Goal: Information Seeking & Learning: Learn about a topic

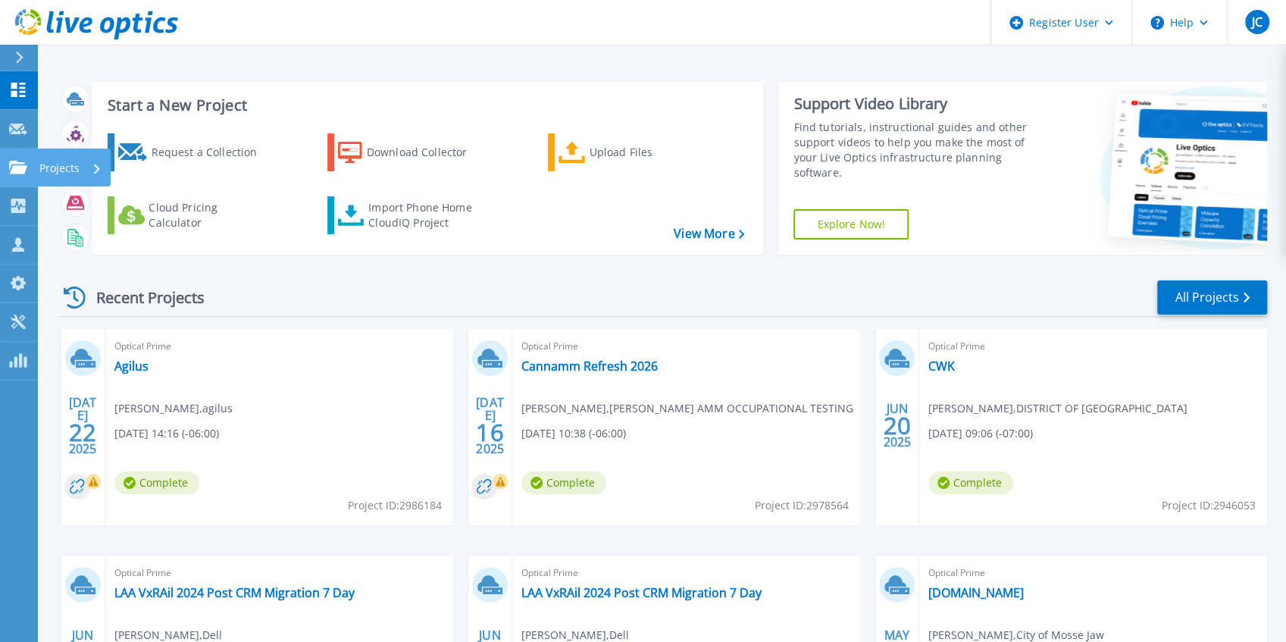
click at [17, 167] on icon at bounding box center [18, 167] width 18 height 13
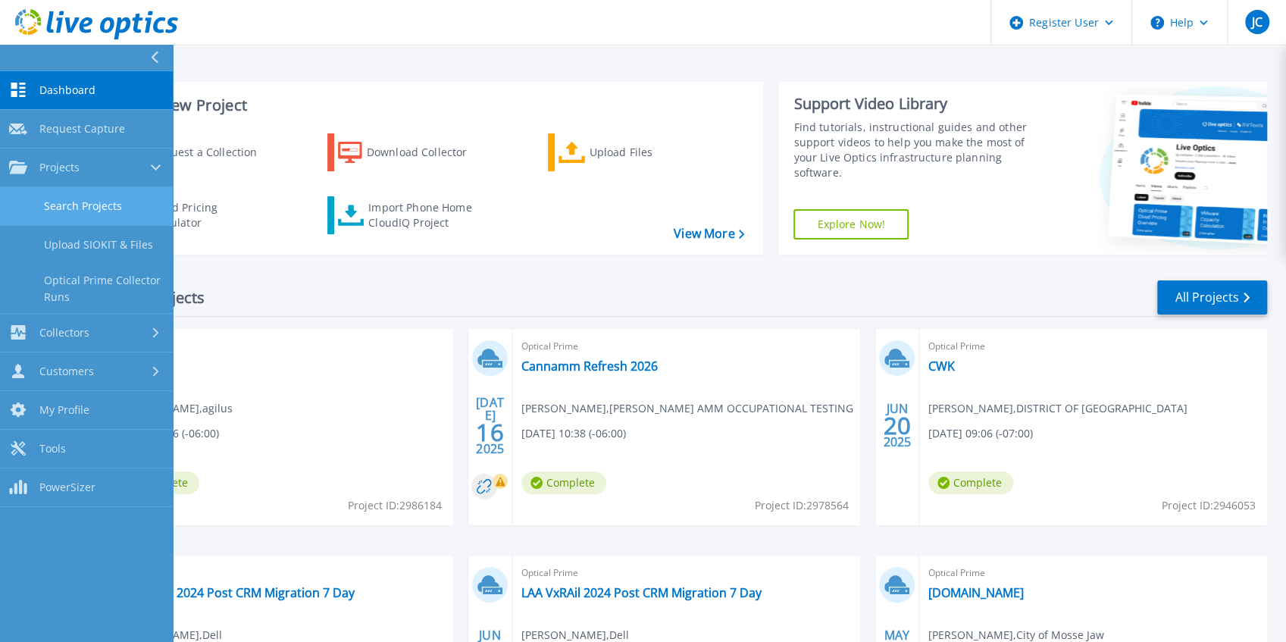
click at [24, 200] on link "Search Projects" at bounding box center [86, 206] width 173 height 39
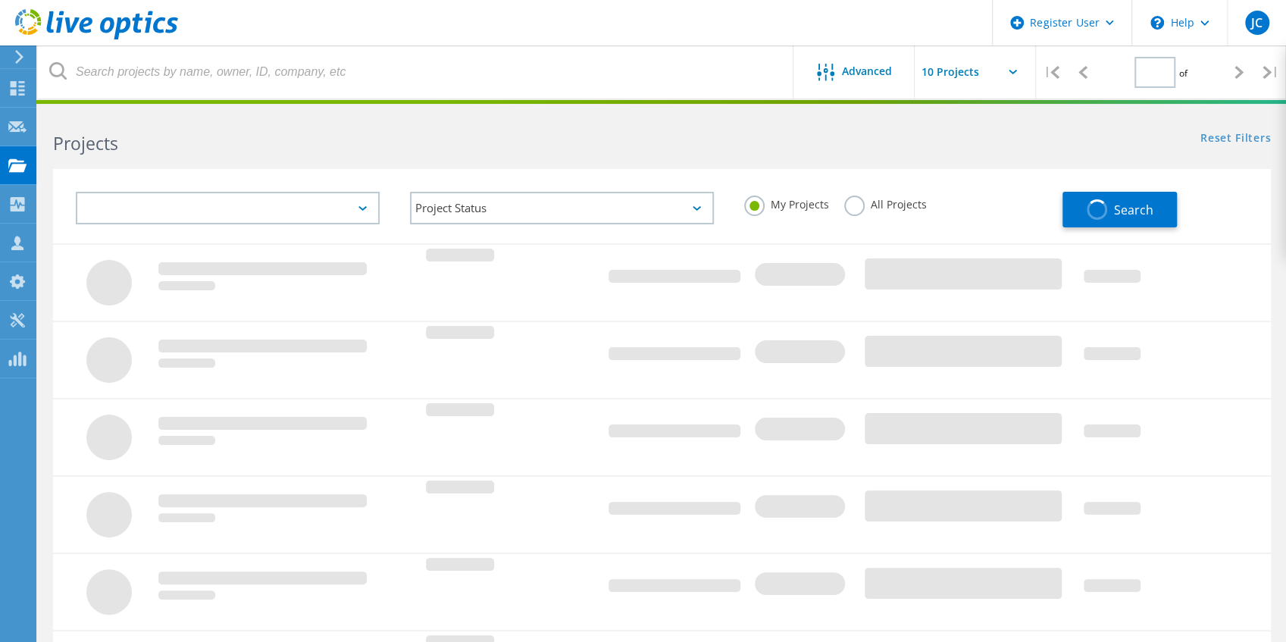
type input "1"
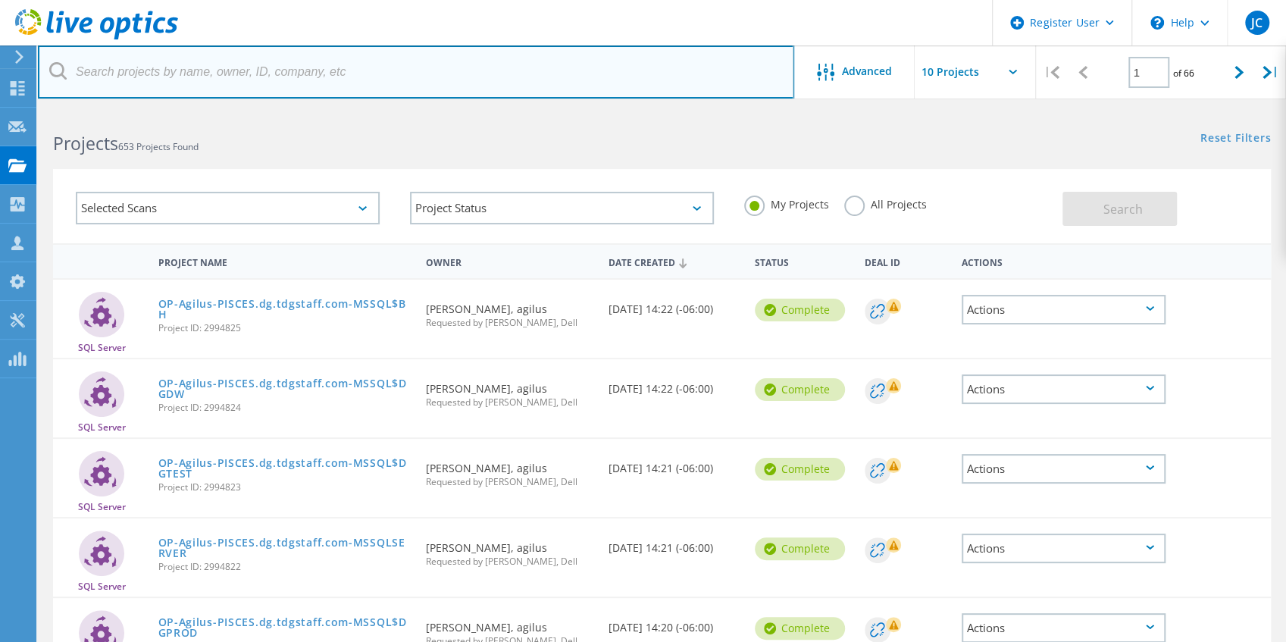
click at [447, 73] on input "text" at bounding box center [416, 71] width 756 height 53
type input "hitachi"
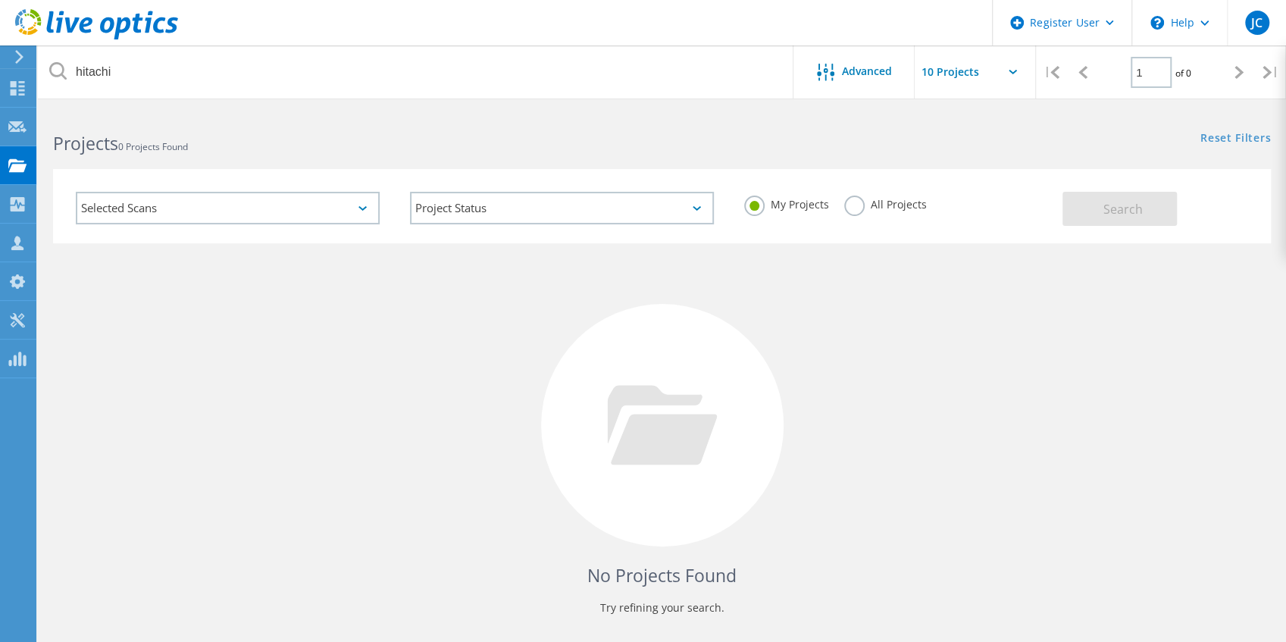
click at [914, 208] on label "All Projects" at bounding box center [885, 202] width 83 height 14
click at [0, 0] on input "All Projects" at bounding box center [0, 0] width 0 height 0
click at [1114, 217] on button "Search" at bounding box center [1119, 209] width 114 height 34
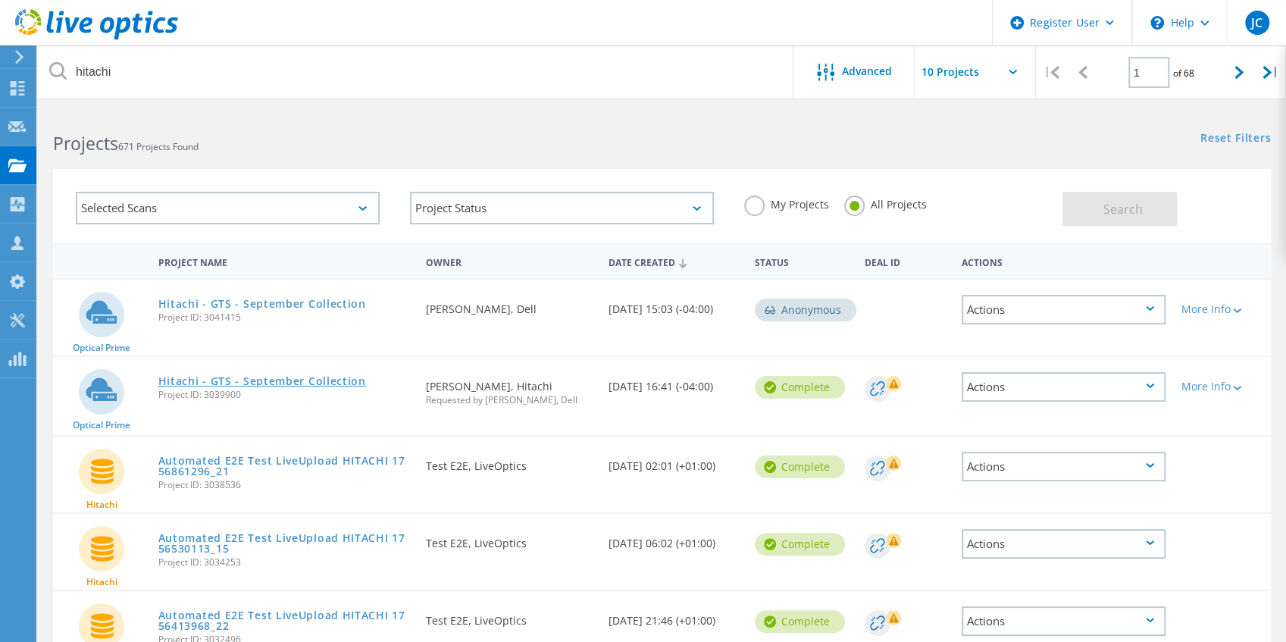
click at [326, 383] on link "Hitachi - GTS - September Collection" at bounding box center [262, 381] width 208 height 11
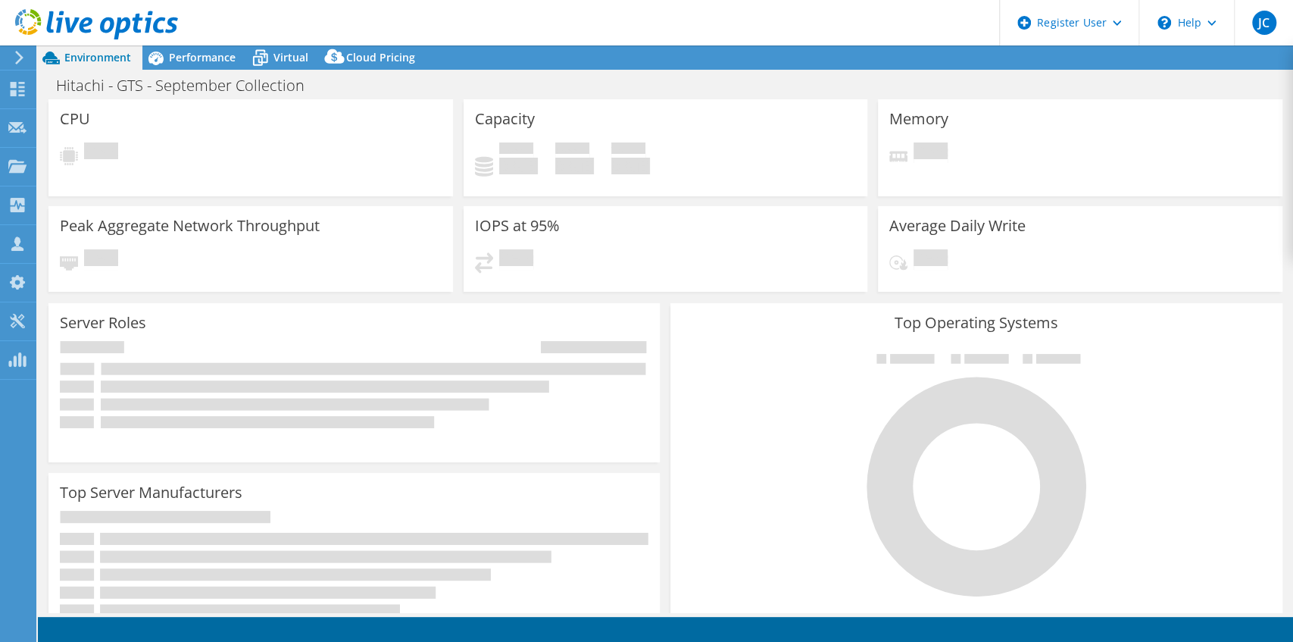
select select "[GEOGRAPHIC_DATA]"
select select "USD"
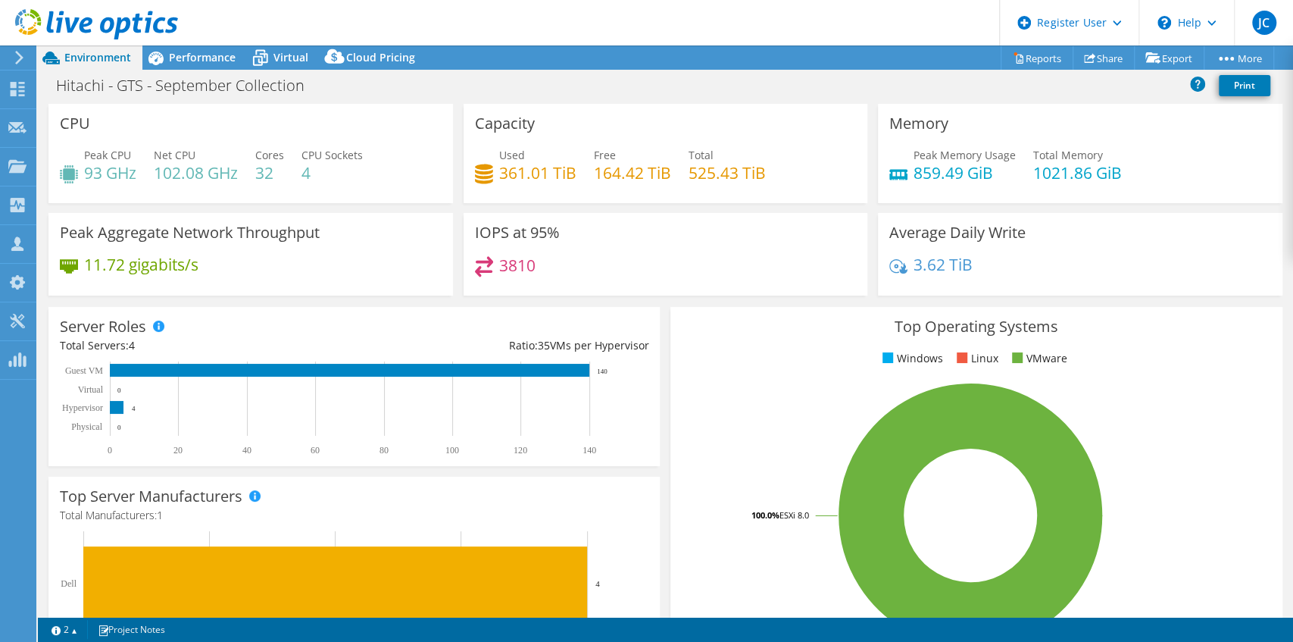
click at [615, 254] on div "IOPS at 95% 3810" at bounding box center [666, 254] width 405 height 83
click at [180, 59] on span "Performance" at bounding box center [202, 57] width 67 height 14
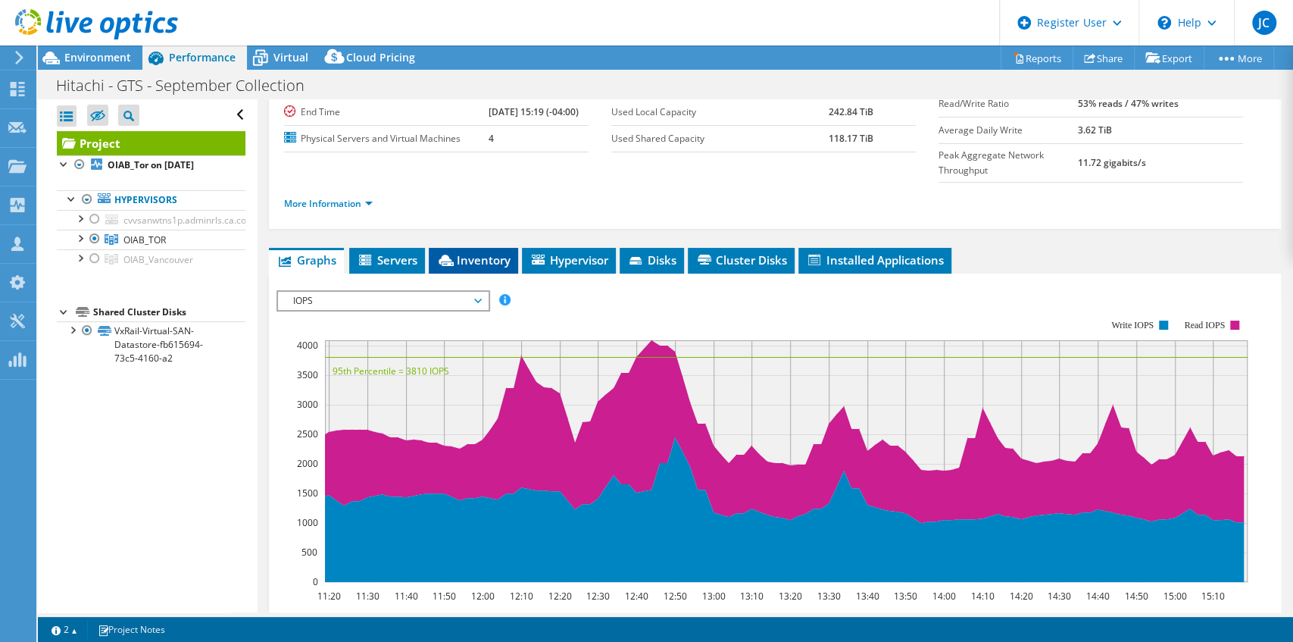
click at [471, 252] on span "Inventory" at bounding box center [473, 259] width 74 height 15
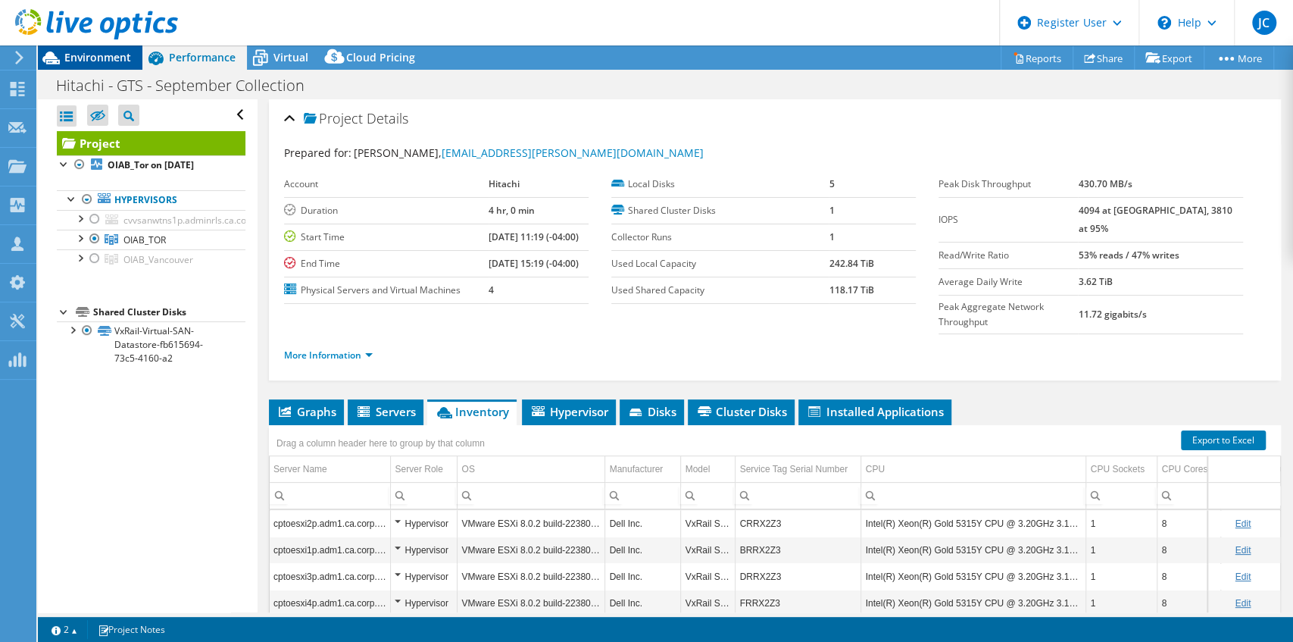
click at [70, 61] on span "Environment" at bounding box center [97, 57] width 67 height 14
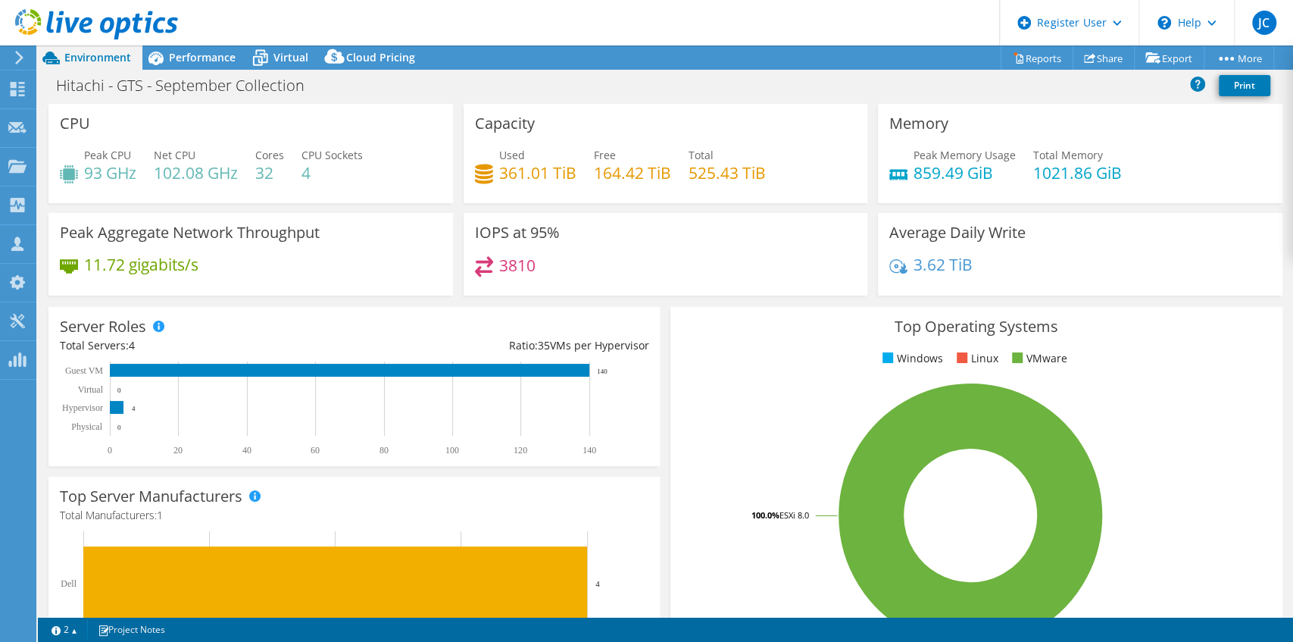
drag, startPoint x: 224, startPoint y: 60, endPoint x: 215, endPoint y: 70, distance: 13.4
click at [222, 61] on span "Performance" at bounding box center [202, 57] width 67 height 14
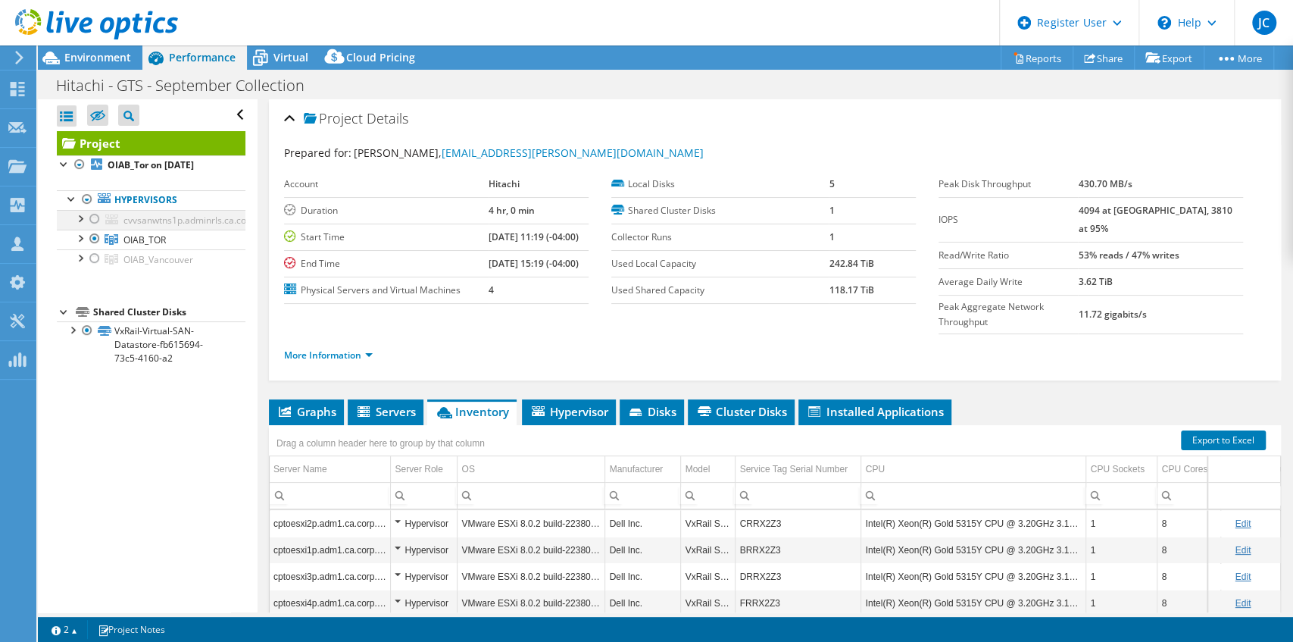
click at [86, 202] on div at bounding box center [87, 199] width 15 height 18
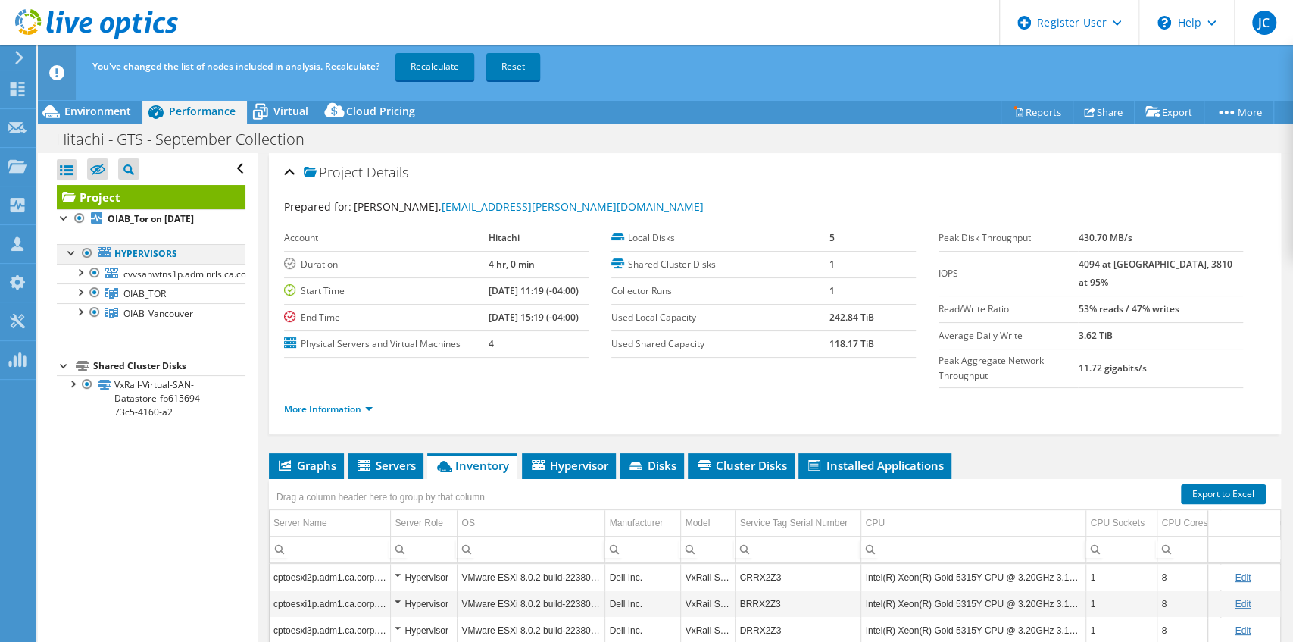
click at [88, 255] on div at bounding box center [87, 253] width 15 height 18
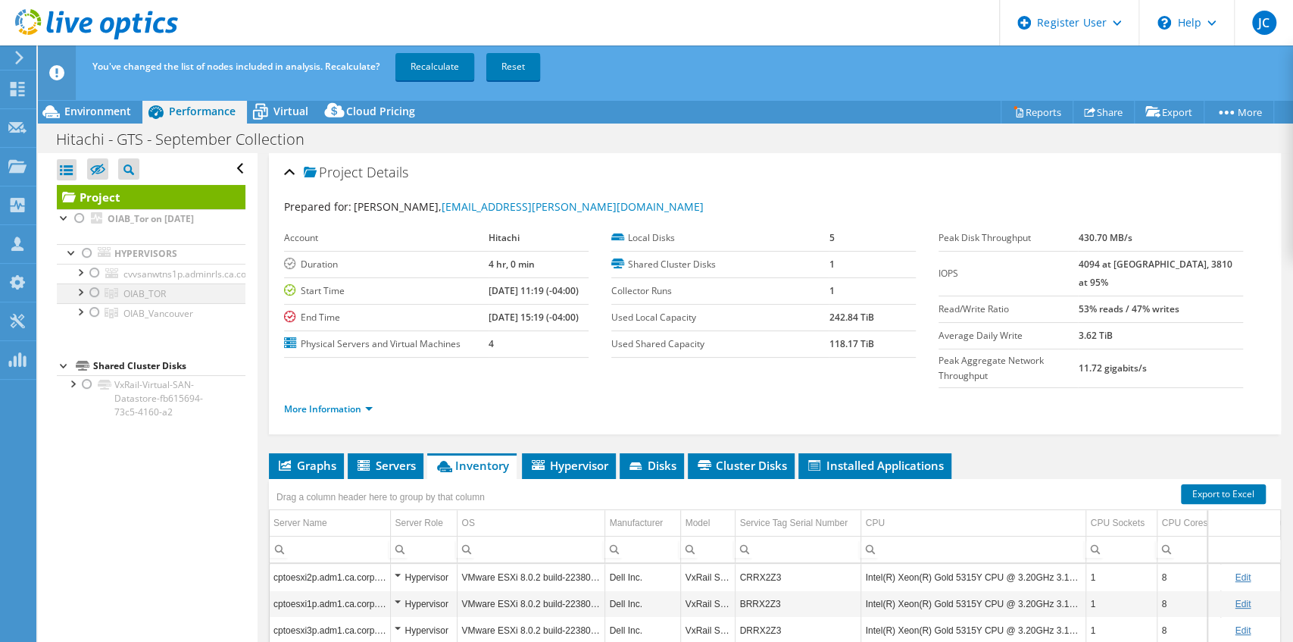
click at [95, 291] on div at bounding box center [94, 292] width 15 height 18
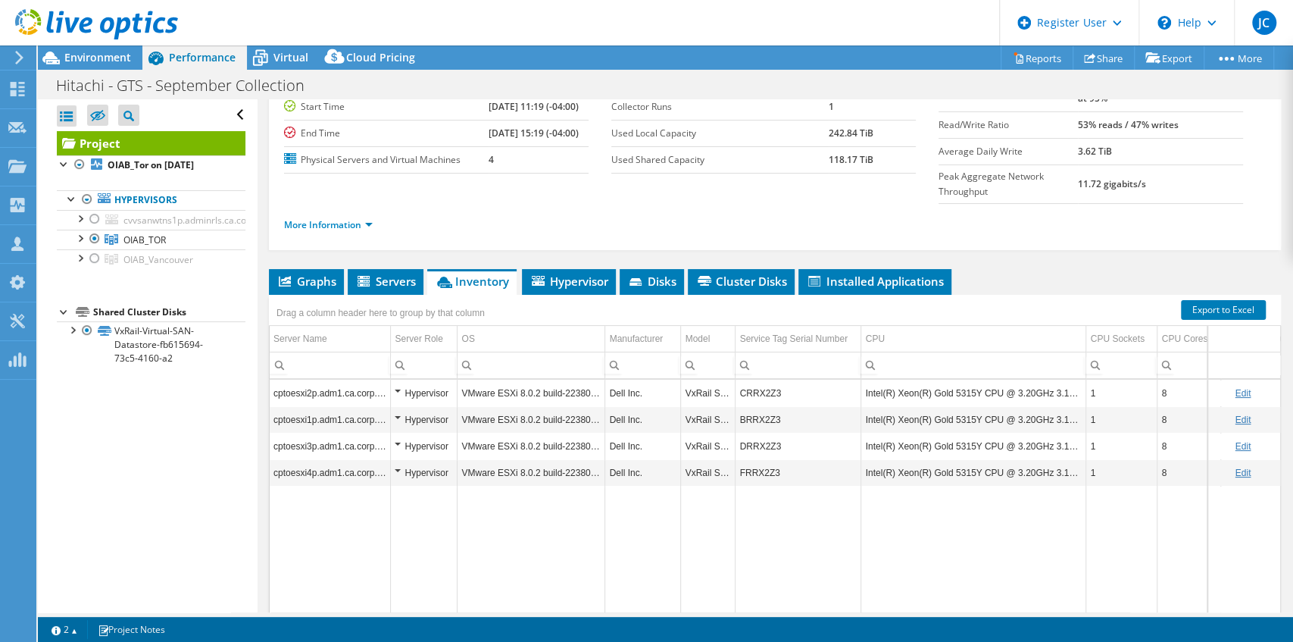
scroll to position [159, 0]
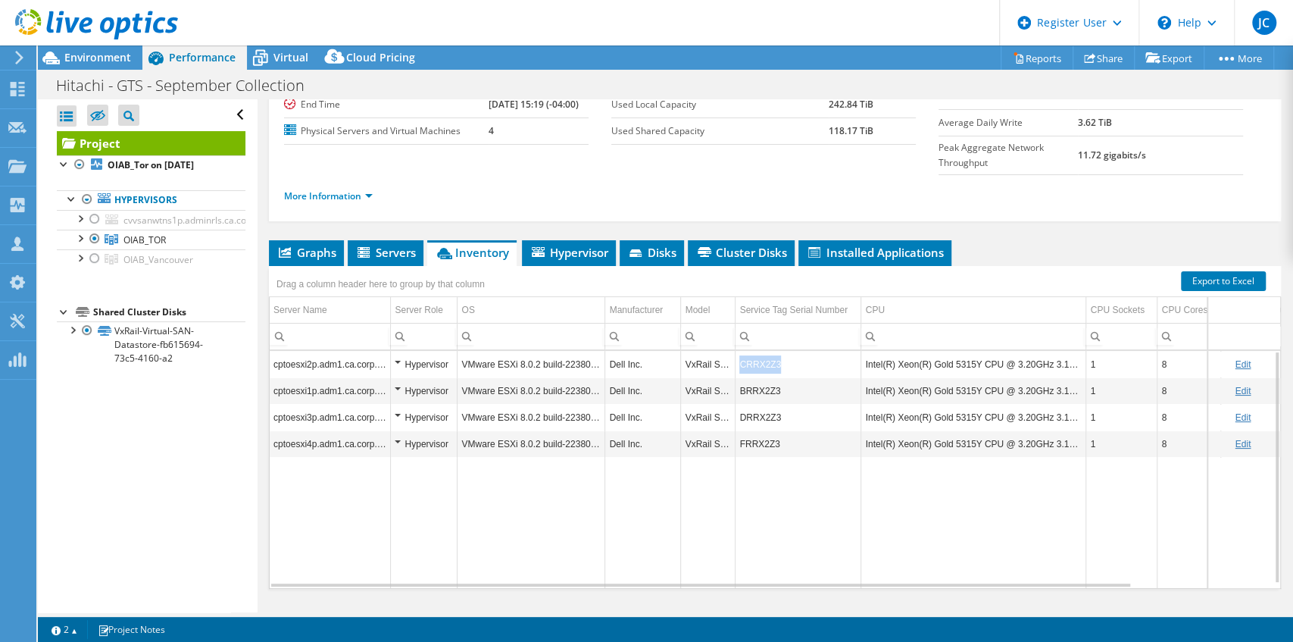
drag, startPoint x: 784, startPoint y: 330, endPoint x: 740, endPoint y: 335, distance: 43.5
click at [740, 351] on td "CRRX2Z3" at bounding box center [799, 364] width 126 height 27
copy td "CRRX2Z3"
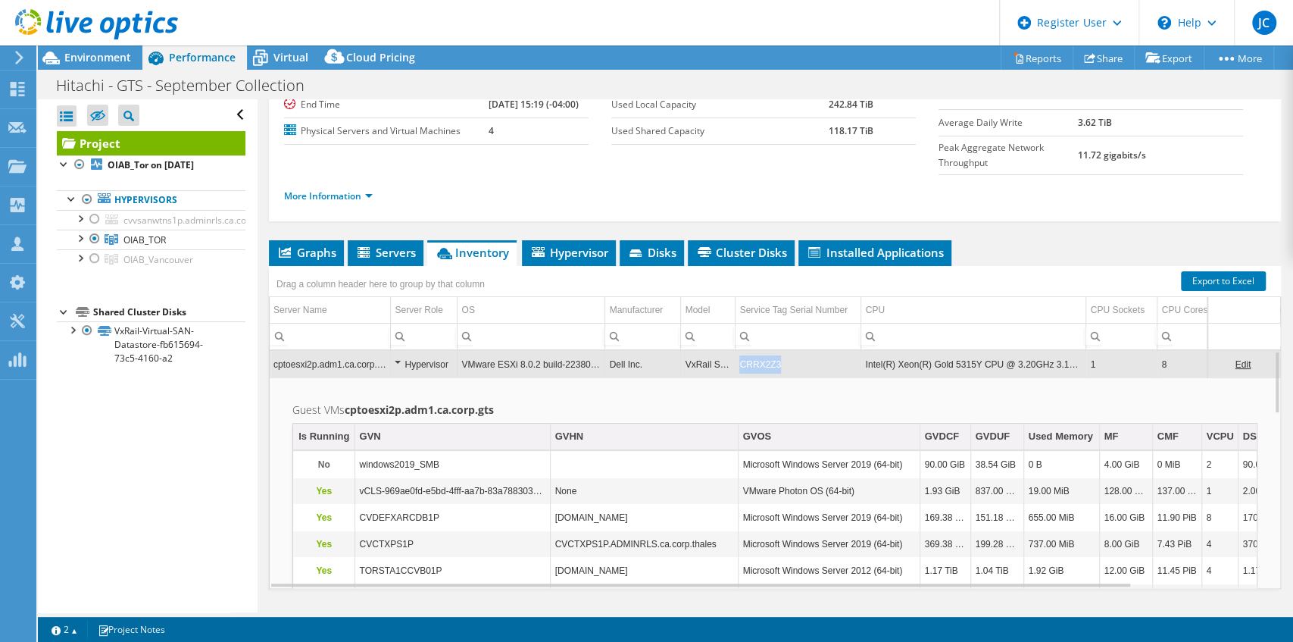
drag, startPoint x: 762, startPoint y: 331, endPoint x: 732, endPoint y: 333, distance: 30.4
click at [732, 351] on tr "cptoesxi2p.adm1.ca.corp.gts Hypervisor VMware ESXi 8.0.2 build-22380479 Dell In…" at bounding box center [854, 364] width 1168 height 27
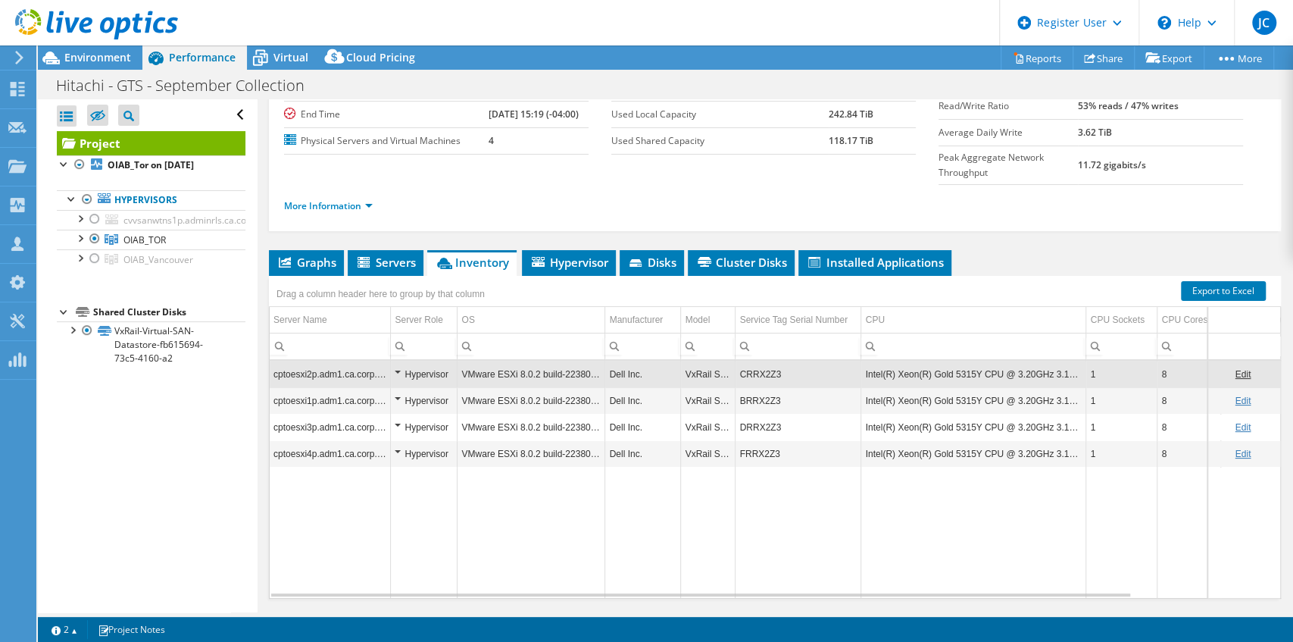
scroll to position [152, 0]
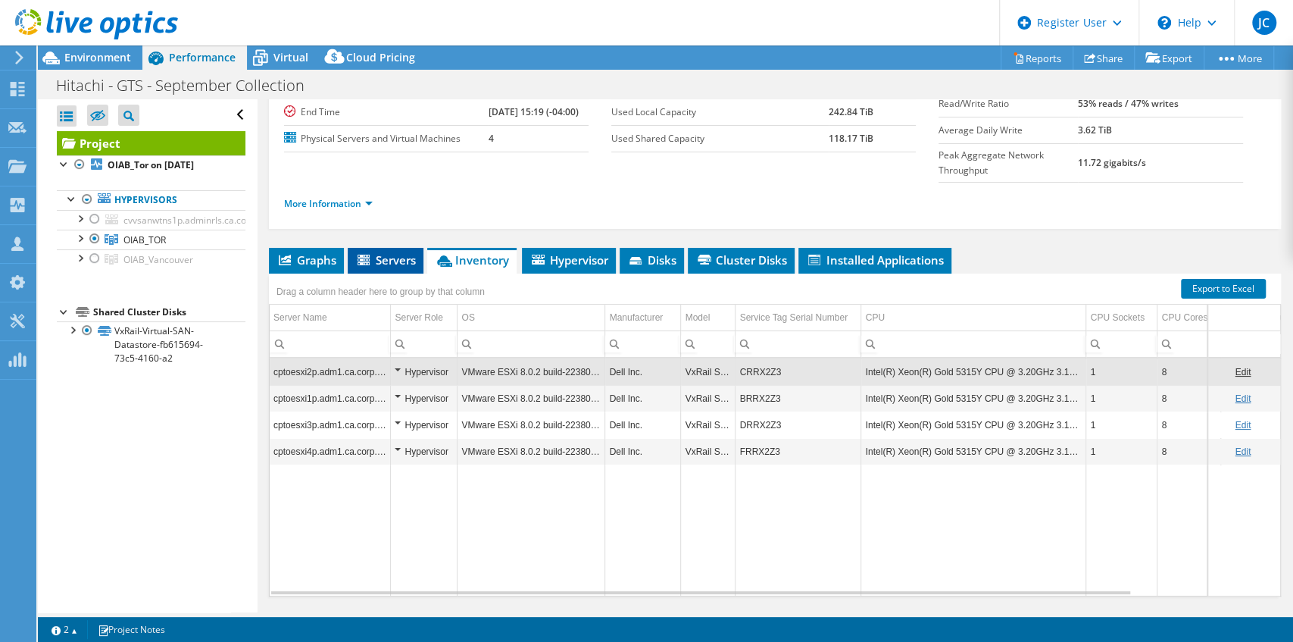
click at [381, 252] on span "Servers" at bounding box center [385, 259] width 61 height 15
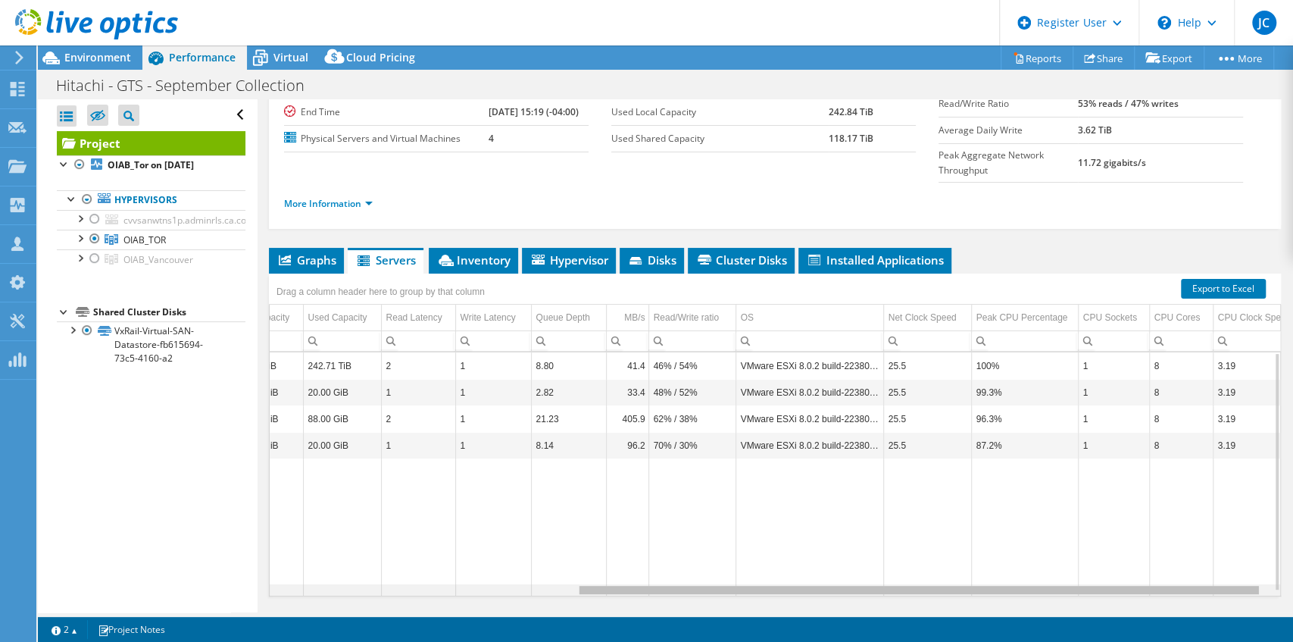
scroll to position [0, 0]
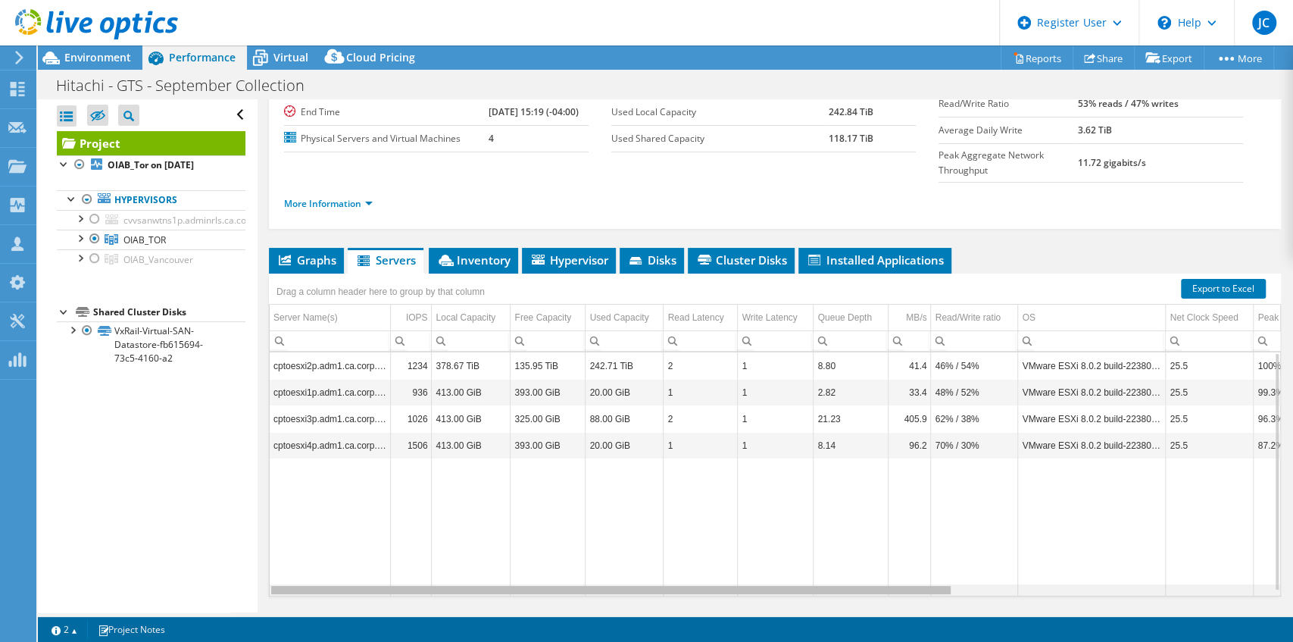
drag, startPoint x: 549, startPoint y: 558, endPoint x: 507, endPoint y: 538, distance: 46.1
click at [507, 538] on body "JC Dell User [PERSON_NAME] [PERSON_NAME][EMAIL_ADDRESS][PERSON_NAME][DOMAIN_NAM…" at bounding box center [646, 321] width 1293 height 642
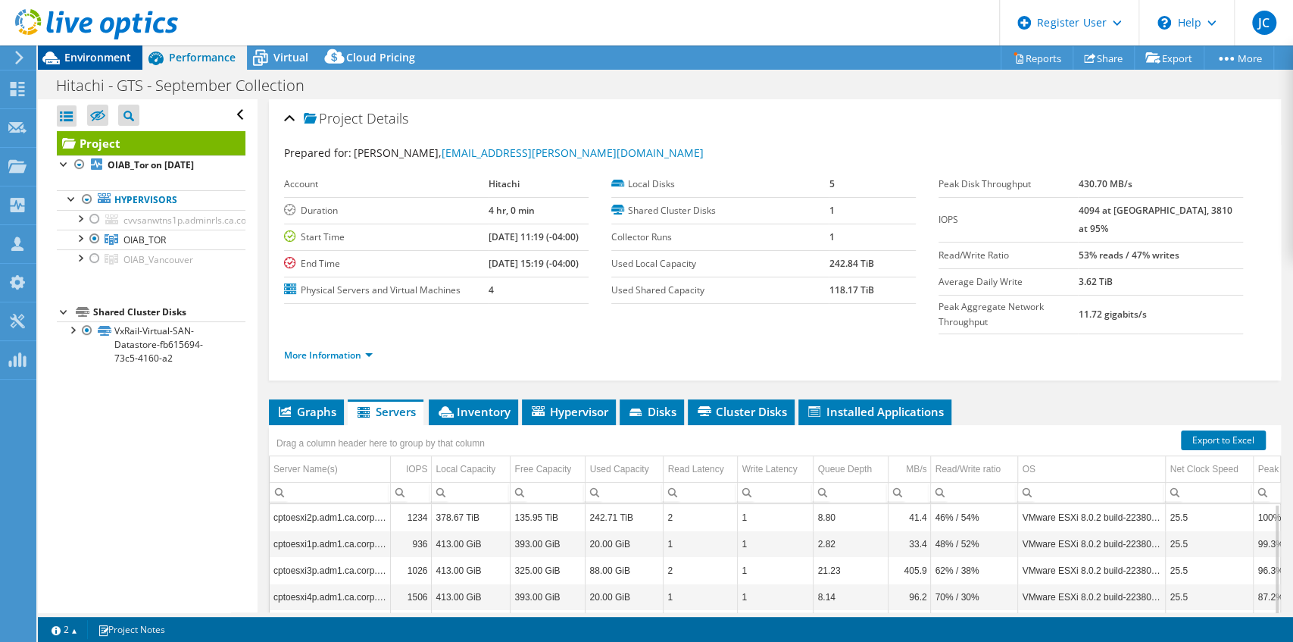
click at [99, 52] on span "Environment" at bounding box center [97, 57] width 67 height 14
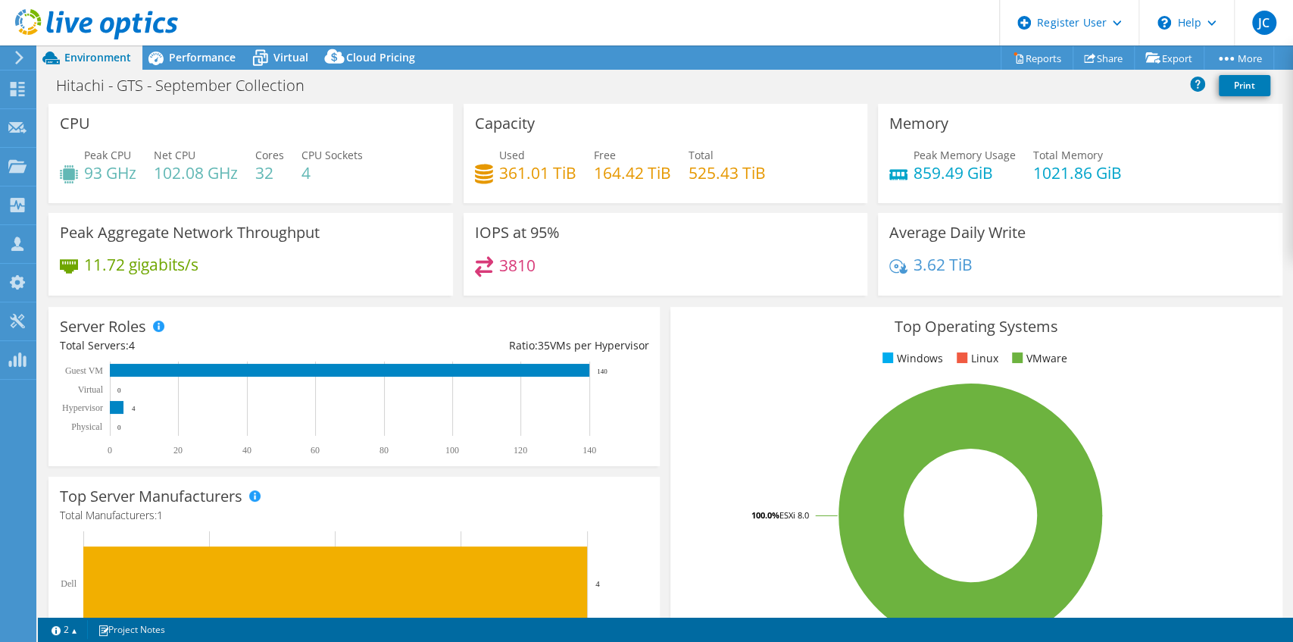
click at [690, 220] on div "IOPS at 95% 3810" at bounding box center [666, 254] width 405 height 83
drag, startPoint x: 499, startPoint y: 180, endPoint x: 578, endPoint y: 182, distance: 78.8
click at [578, 182] on div "Used 361.01 TiB Free 164.42 TiB Total 525.43 TiB" at bounding box center [666, 171] width 382 height 49
drag, startPoint x: 779, startPoint y: 333, endPoint x: 776, endPoint y: 344, distance: 11.0
click at [779, 333] on h3 "Top Operating Systems" at bounding box center [976, 326] width 589 height 17
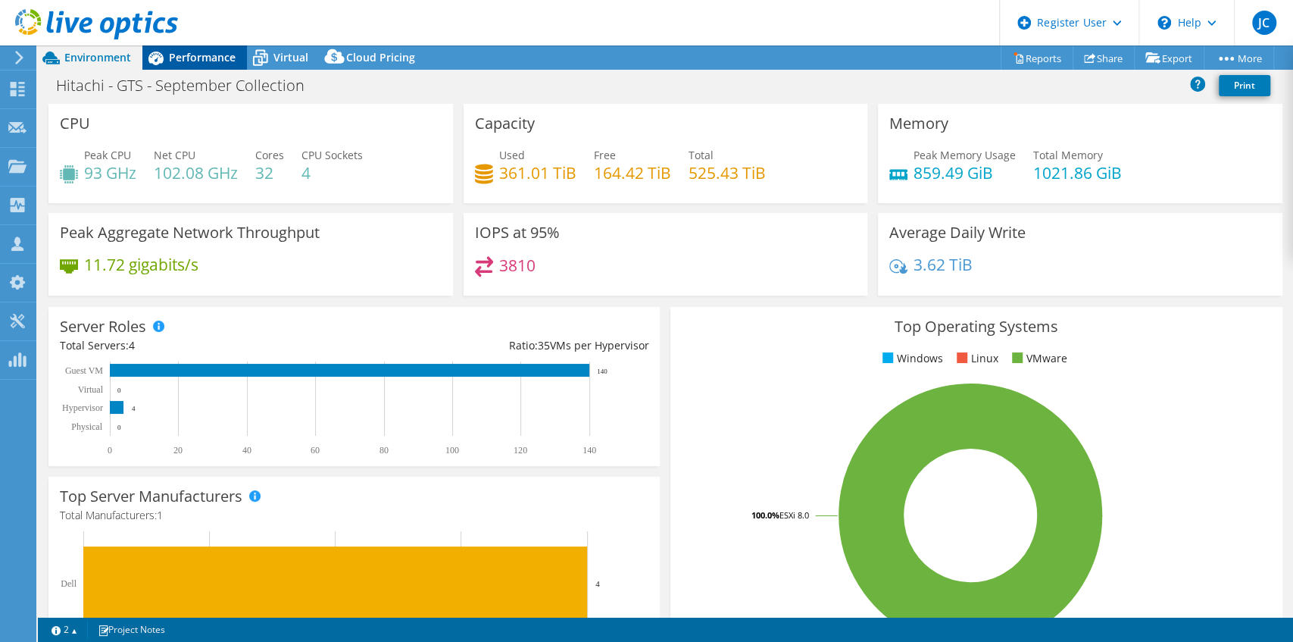
click at [237, 61] on div "Performance" at bounding box center [194, 57] width 105 height 24
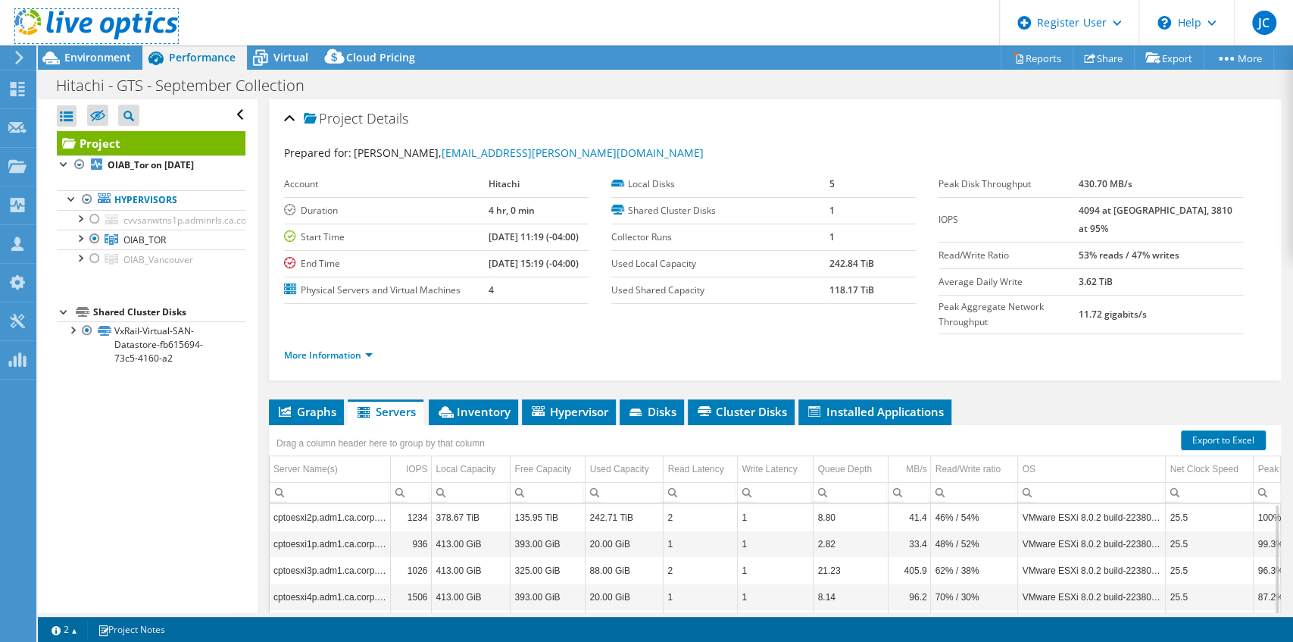
click at [128, 39] on icon at bounding box center [96, 24] width 163 height 31
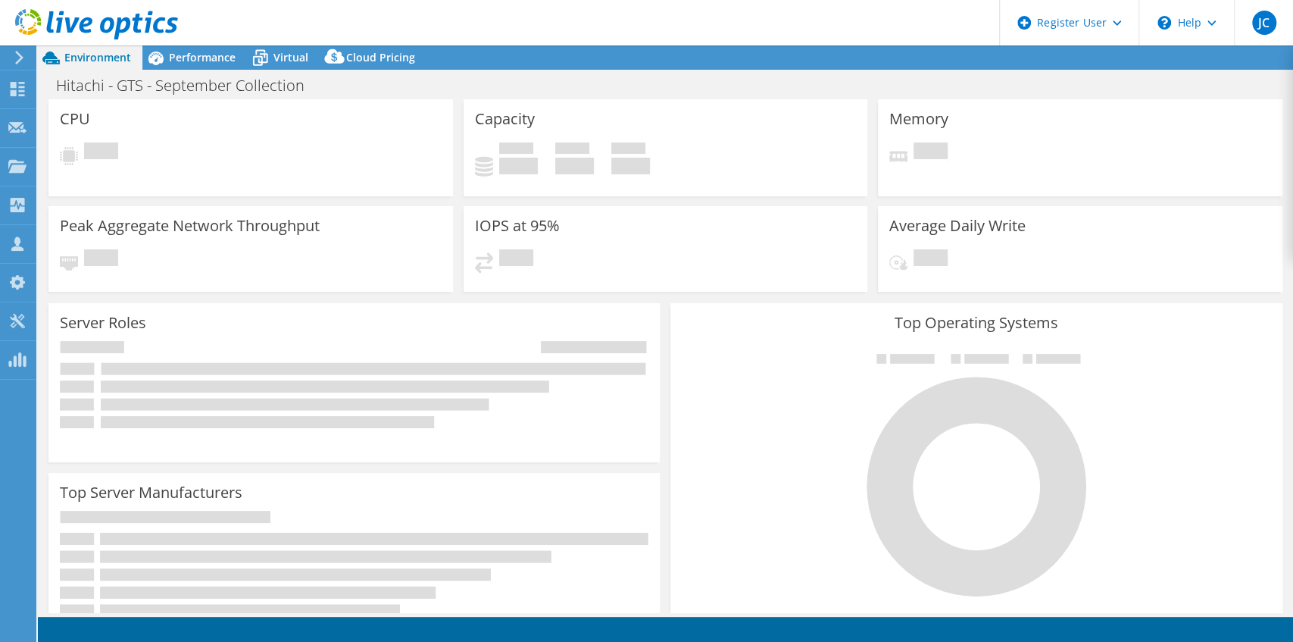
select select "SelectRegion"
select select "[GEOGRAPHIC_DATA]"
select select "USD"
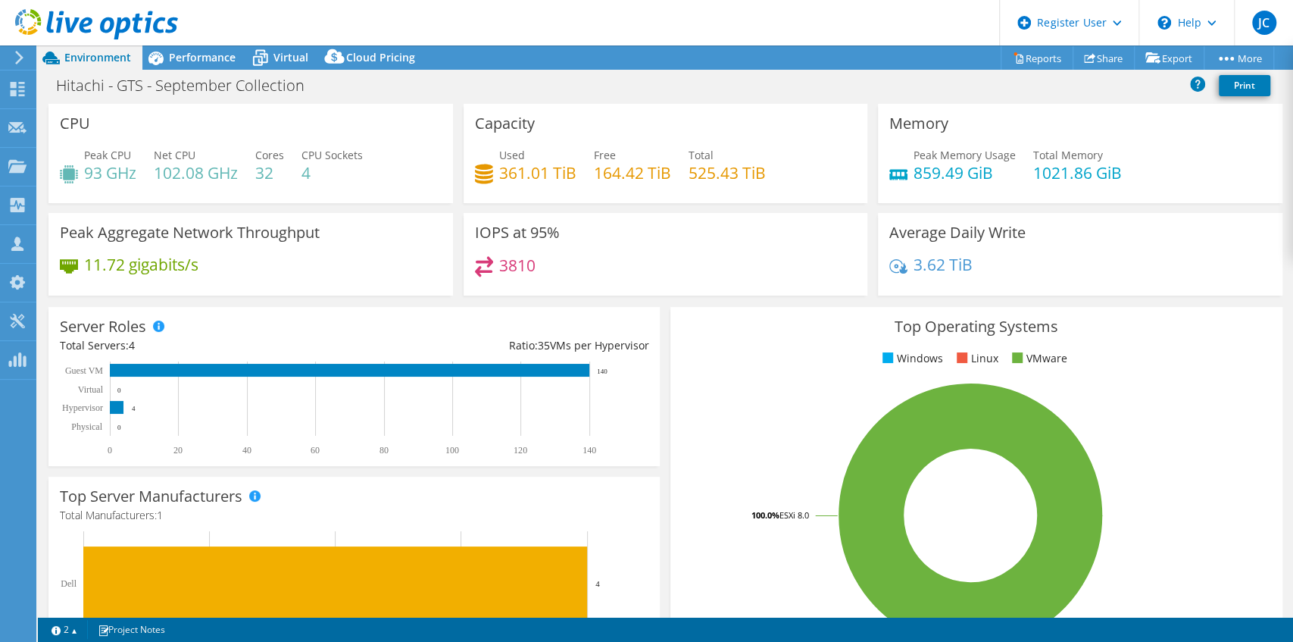
click at [1018, 266] on div "3.62 TiB" at bounding box center [1081, 272] width 382 height 32
click at [197, 61] on span "Performance" at bounding box center [202, 57] width 67 height 14
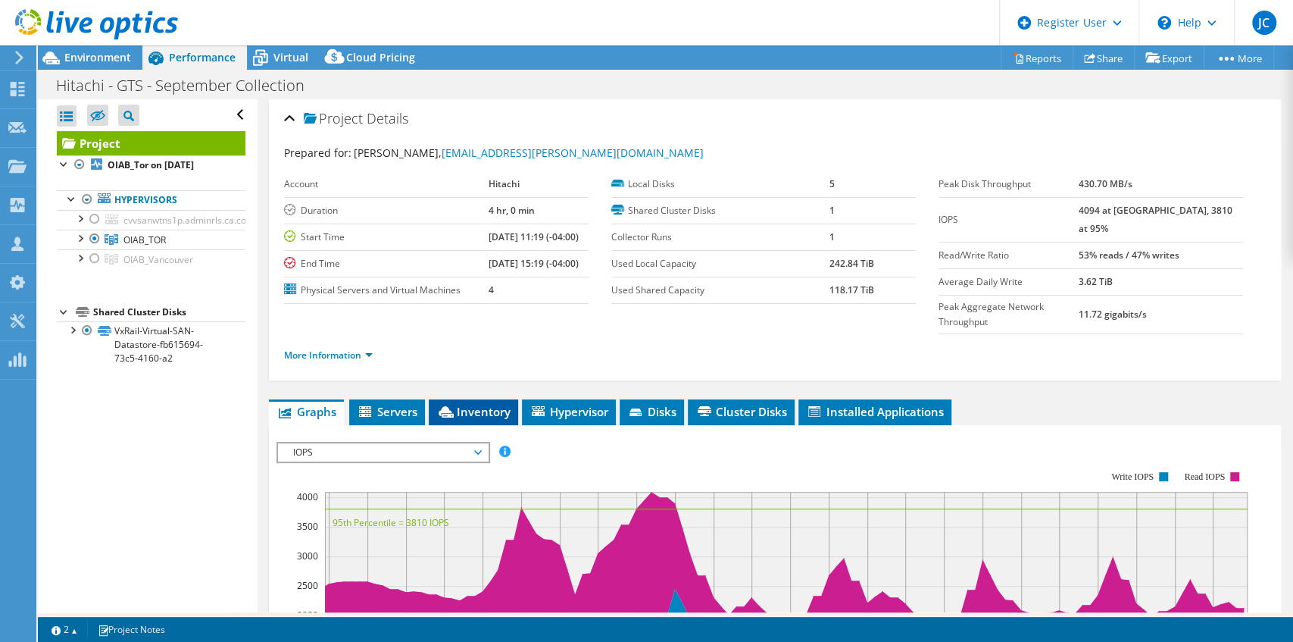
drag, startPoint x: 415, startPoint y: 379, endPoint x: 433, endPoint y: 382, distance: 18.4
click at [415, 404] on span "Servers" at bounding box center [387, 411] width 61 height 15
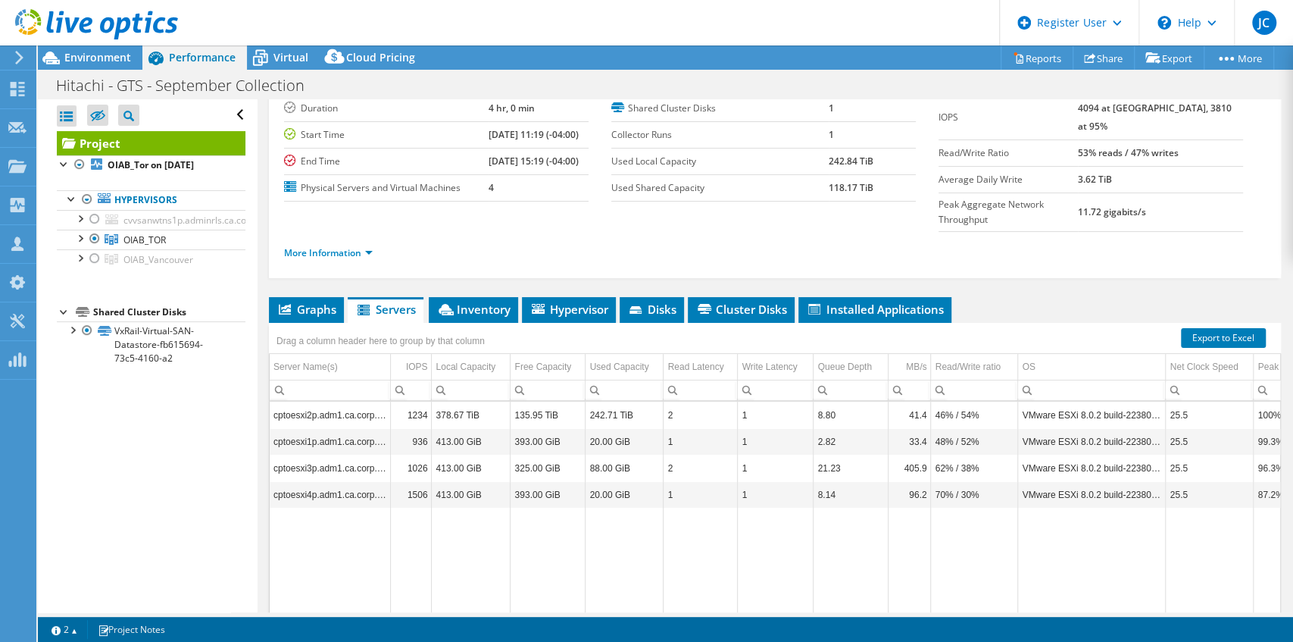
scroll to position [152, 0]
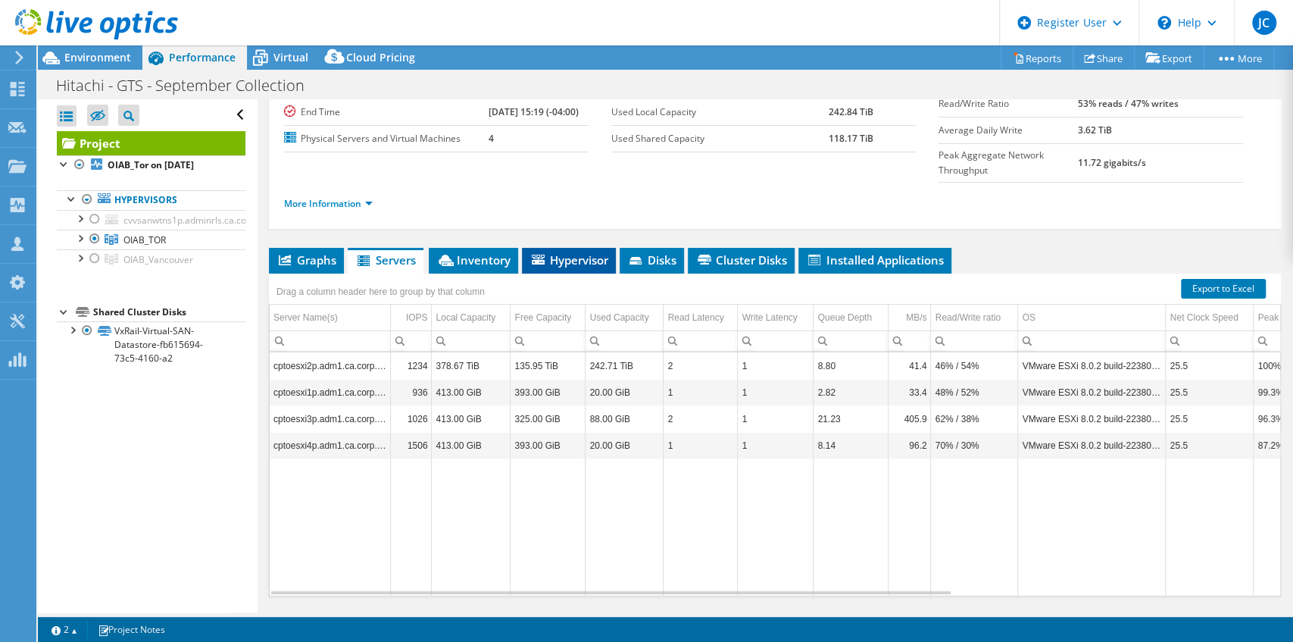
click at [557, 248] on li "Hypervisor" at bounding box center [569, 261] width 94 height 26
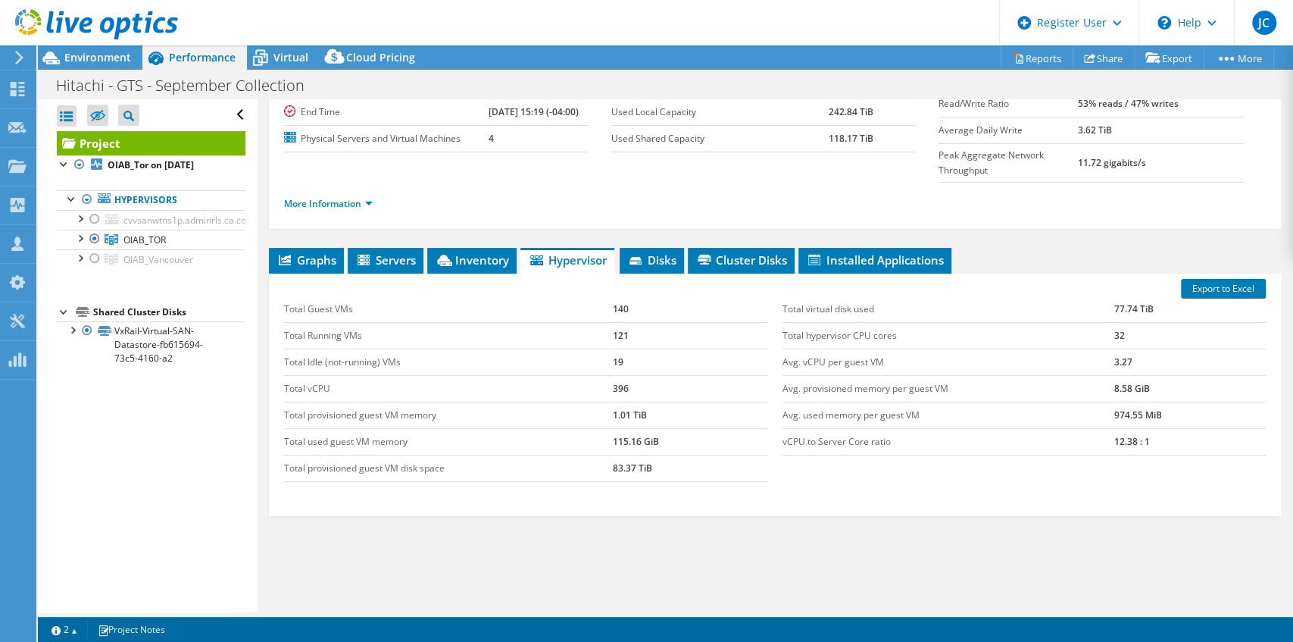
click at [489, 274] on div "Export to Excel Total Guest VMs 140 Total Running VMs 121 Total Idle (not-runni…" at bounding box center [775, 395] width 1012 height 242
click at [470, 252] on span "Inventory" at bounding box center [472, 259] width 74 height 15
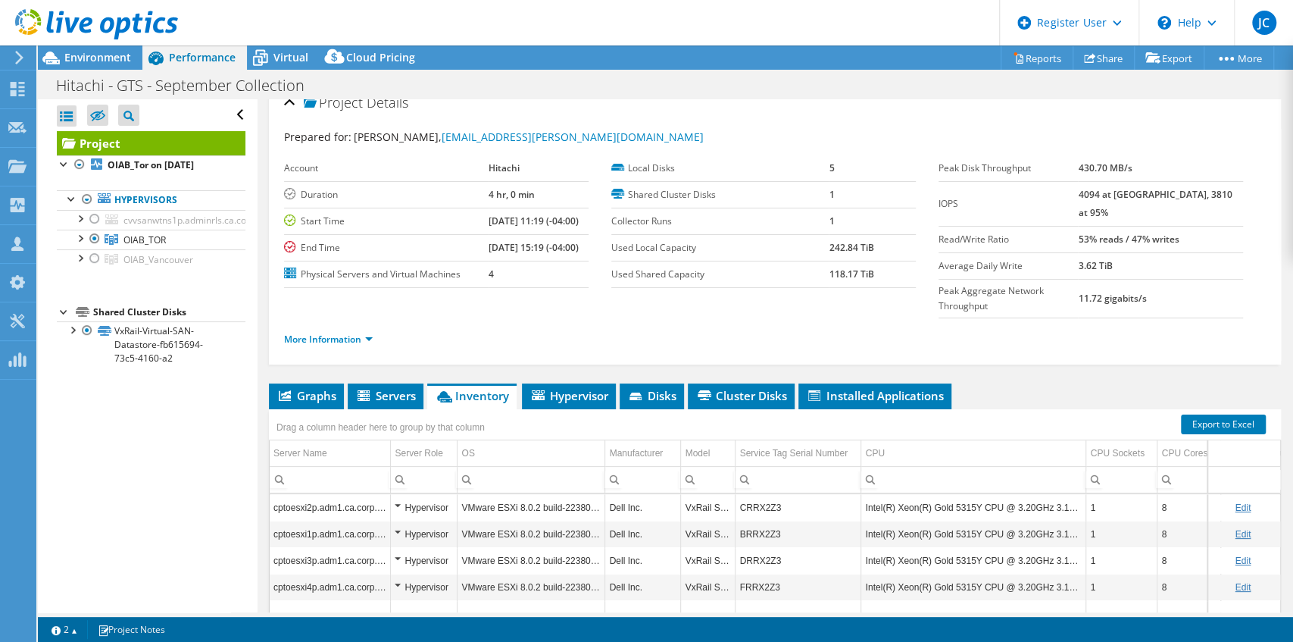
scroll to position [0, 0]
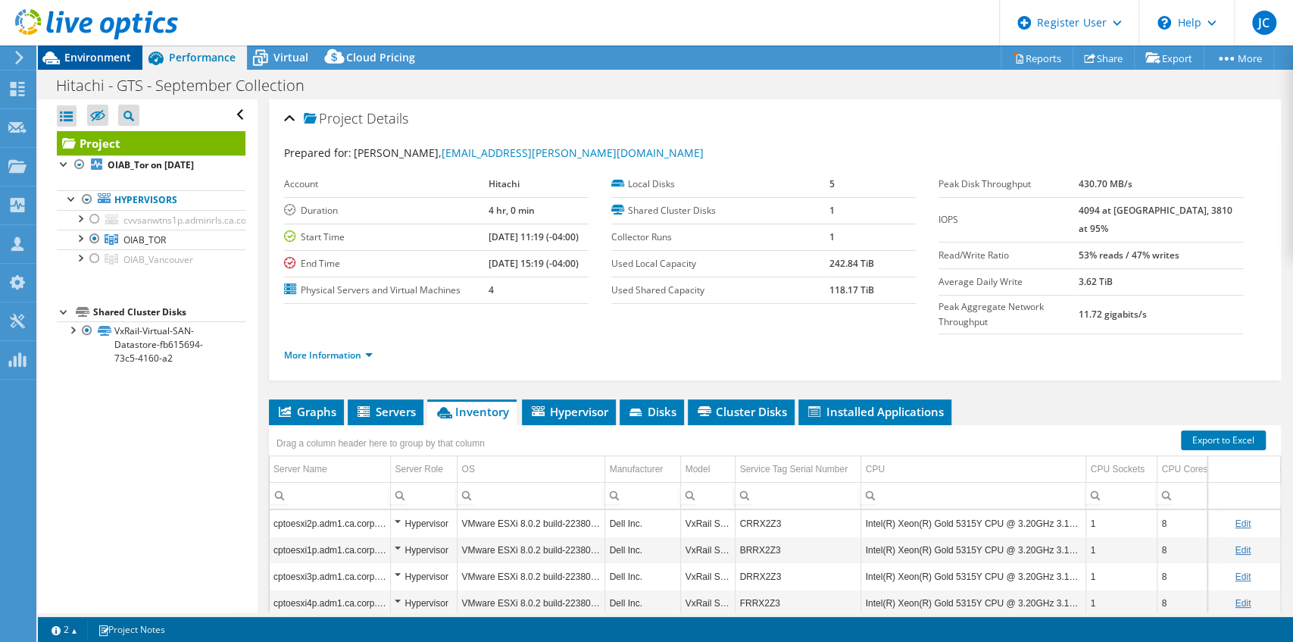
click at [117, 59] on span "Environment" at bounding box center [97, 57] width 67 height 14
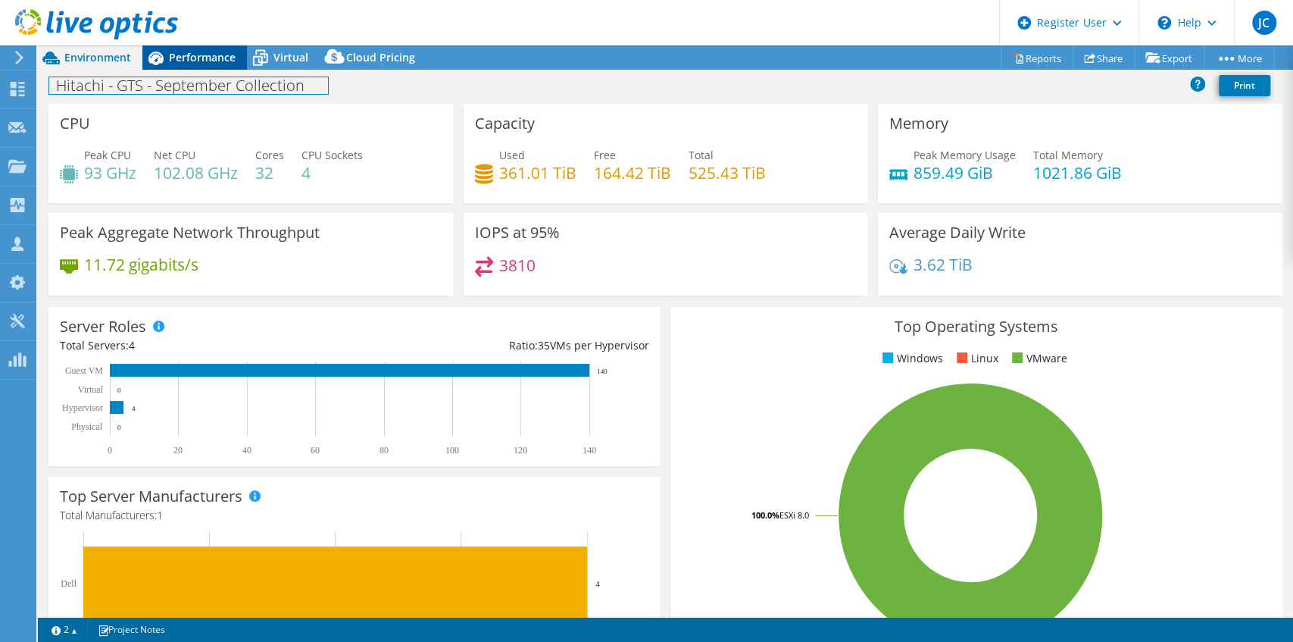
drag, startPoint x: 224, startPoint y: 80, endPoint x: 222, endPoint y: 55, distance: 25.9
click at [224, 80] on h1 "Hitachi - GTS - September Collection" at bounding box center [188, 85] width 279 height 17
click at [222, 55] on span "Performance" at bounding box center [202, 57] width 67 height 14
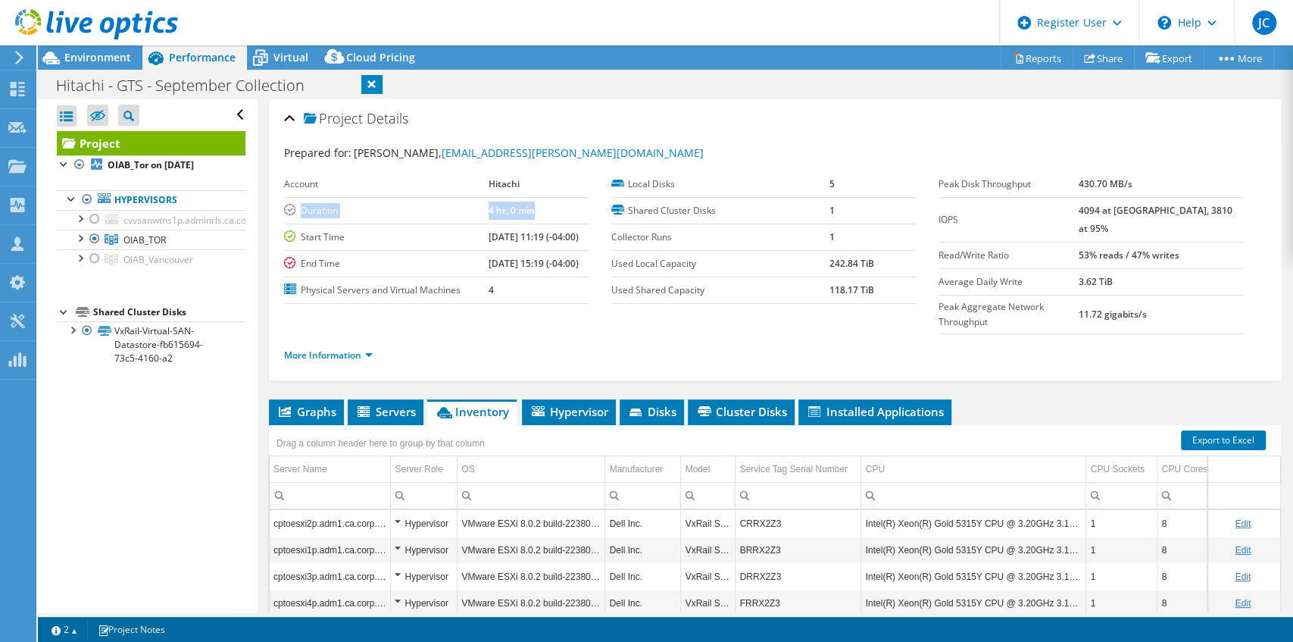
drag, startPoint x: 302, startPoint y: 210, endPoint x: 522, endPoint y: 204, distance: 219.8
click at [521, 204] on tr "Duration 4 hr, 0 min" at bounding box center [436, 210] width 305 height 27
click at [540, 343] on ul "More Information" at bounding box center [775, 353] width 982 height 20
click at [339, 349] on link "More Information" at bounding box center [328, 355] width 89 height 13
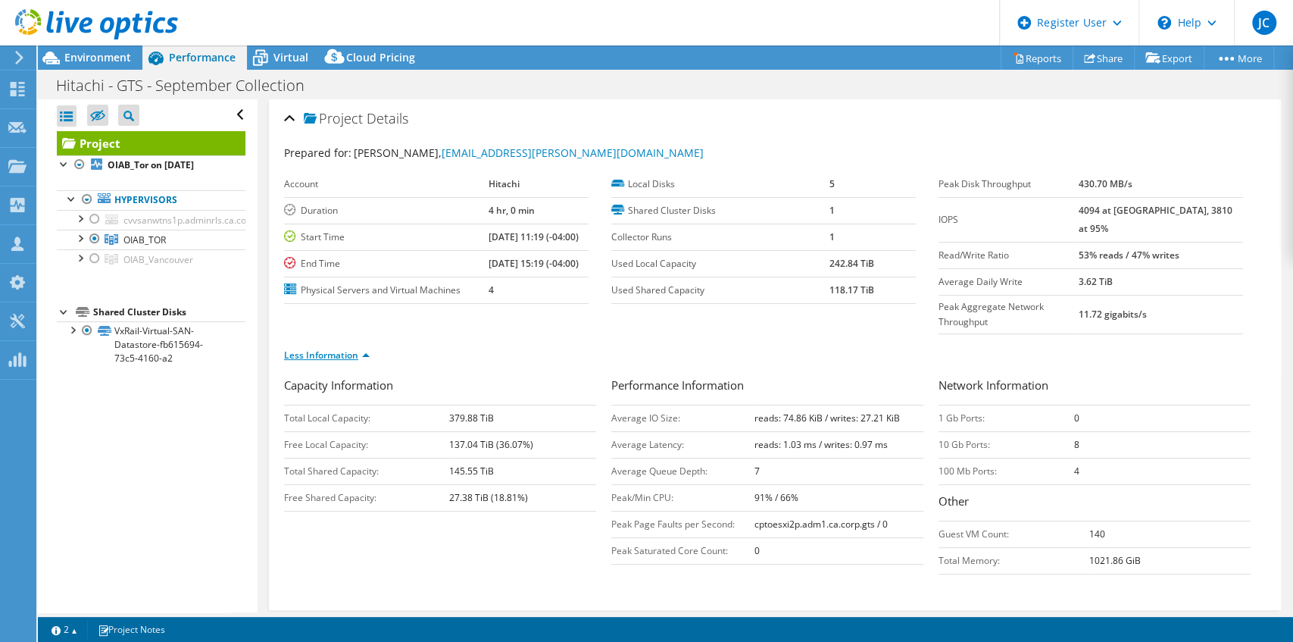
click at [339, 349] on link "Less Information" at bounding box center [327, 355] width 86 height 13
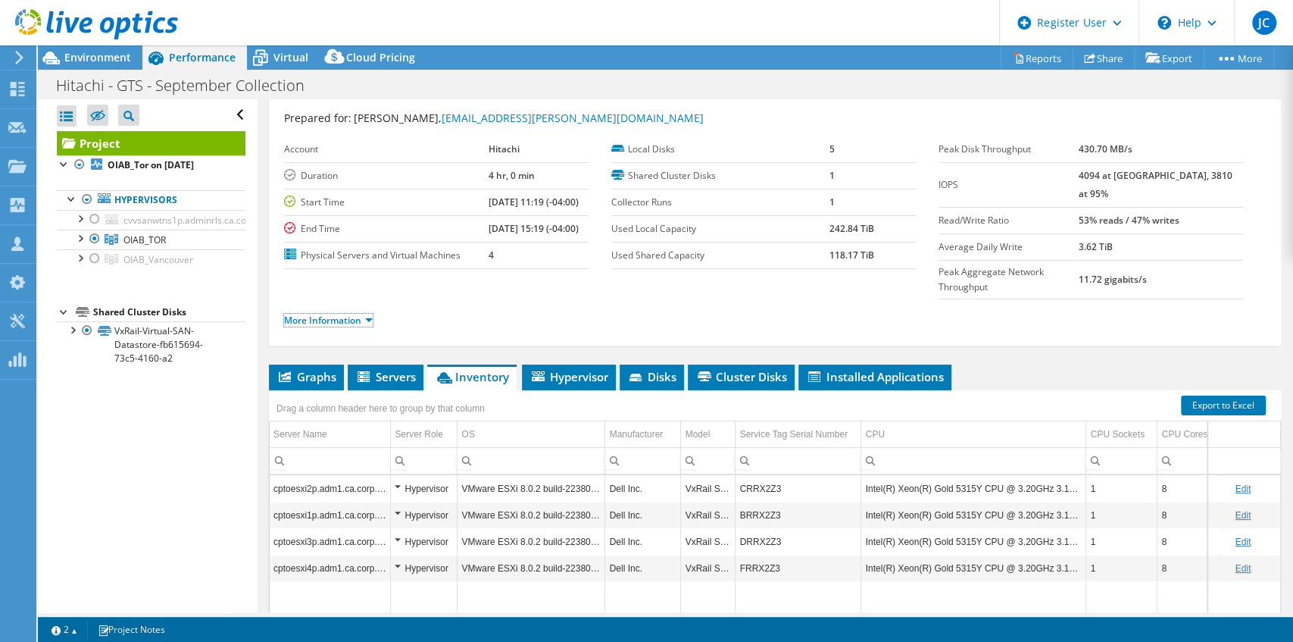
scroll to position [50, 0]
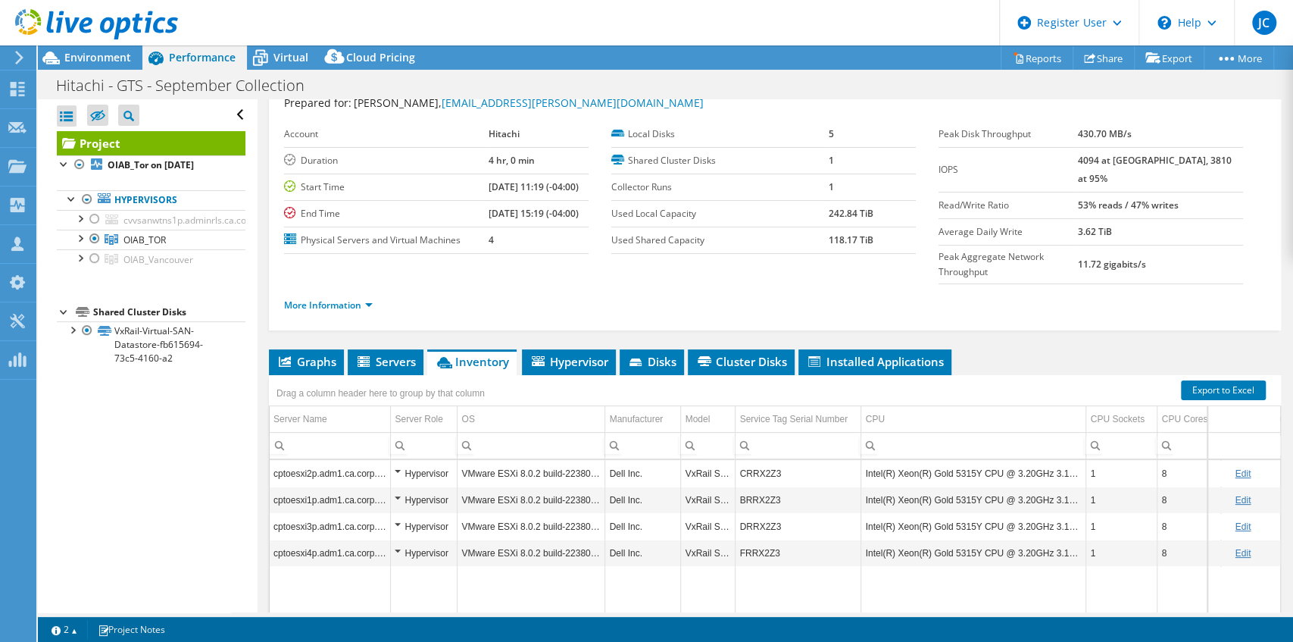
click at [265, 333] on div "Project Details Prepared for: [PERSON_NAME], [EMAIL_ADDRESS][PERSON_NAME][DOMAI…" at bounding box center [775, 401] width 1035 height 705
drag, startPoint x: 295, startPoint y: 332, endPoint x: 477, endPoint y: 354, distance: 183.2
click at [296, 354] on span "Graphs" at bounding box center [307, 361] width 60 height 15
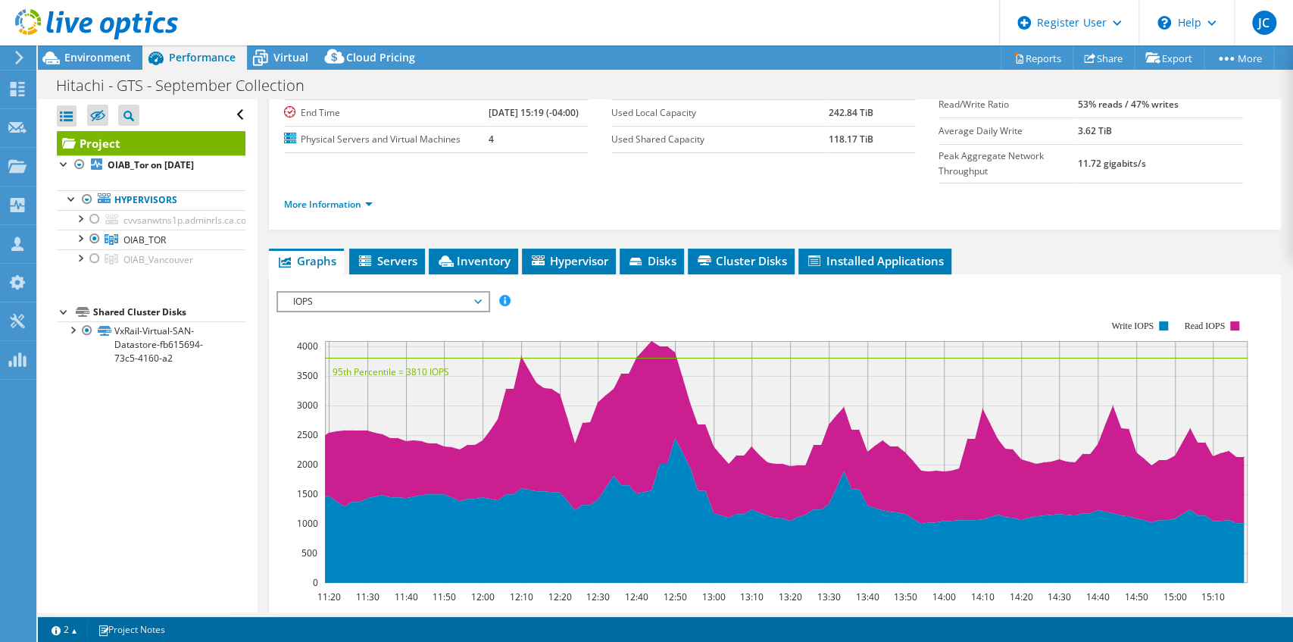
scroll to position [152, 0]
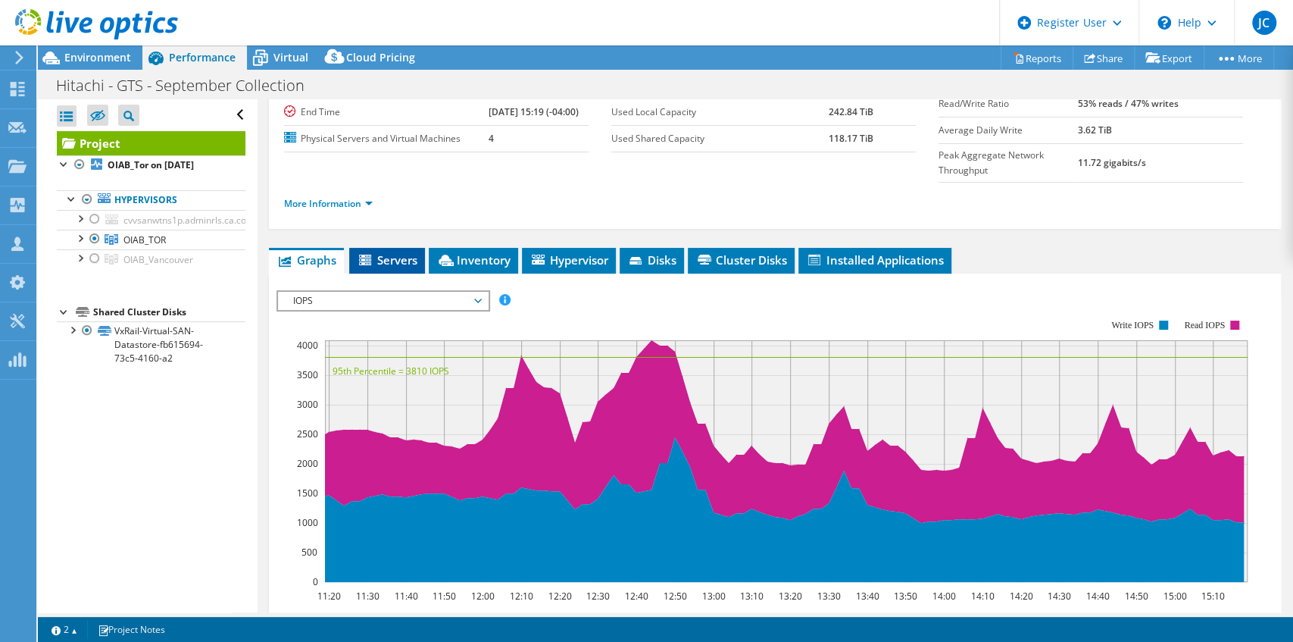
click at [424, 248] on li "Servers" at bounding box center [387, 261] width 76 height 26
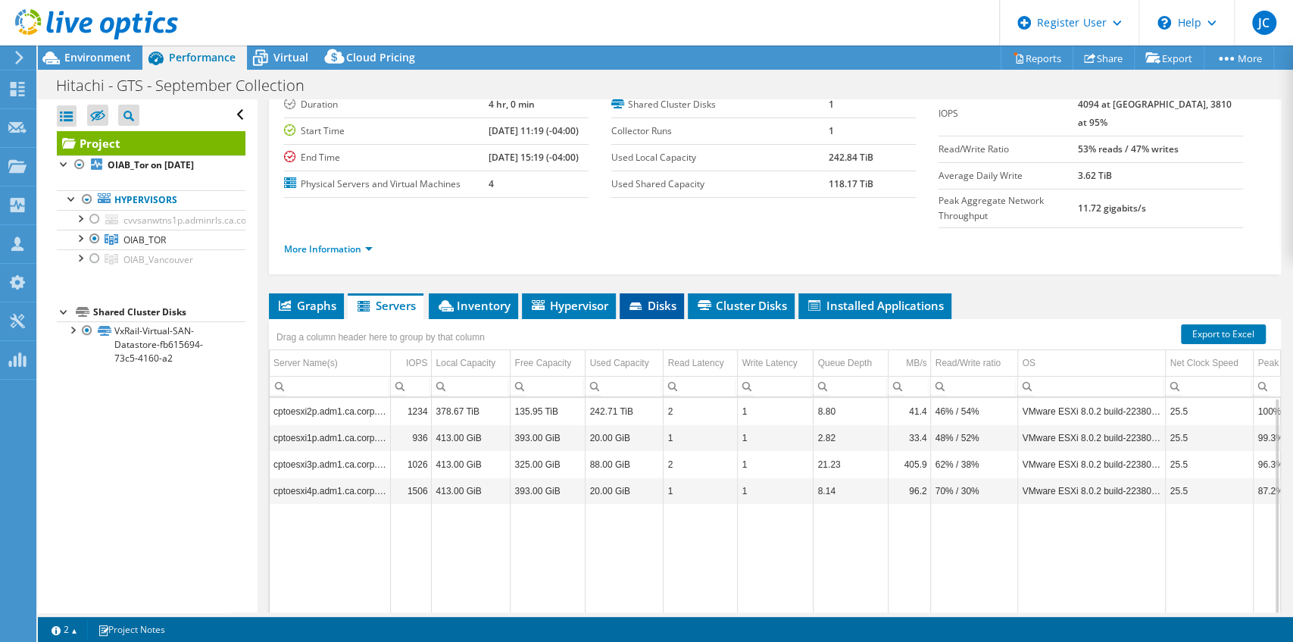
scroll to position [159, 0]
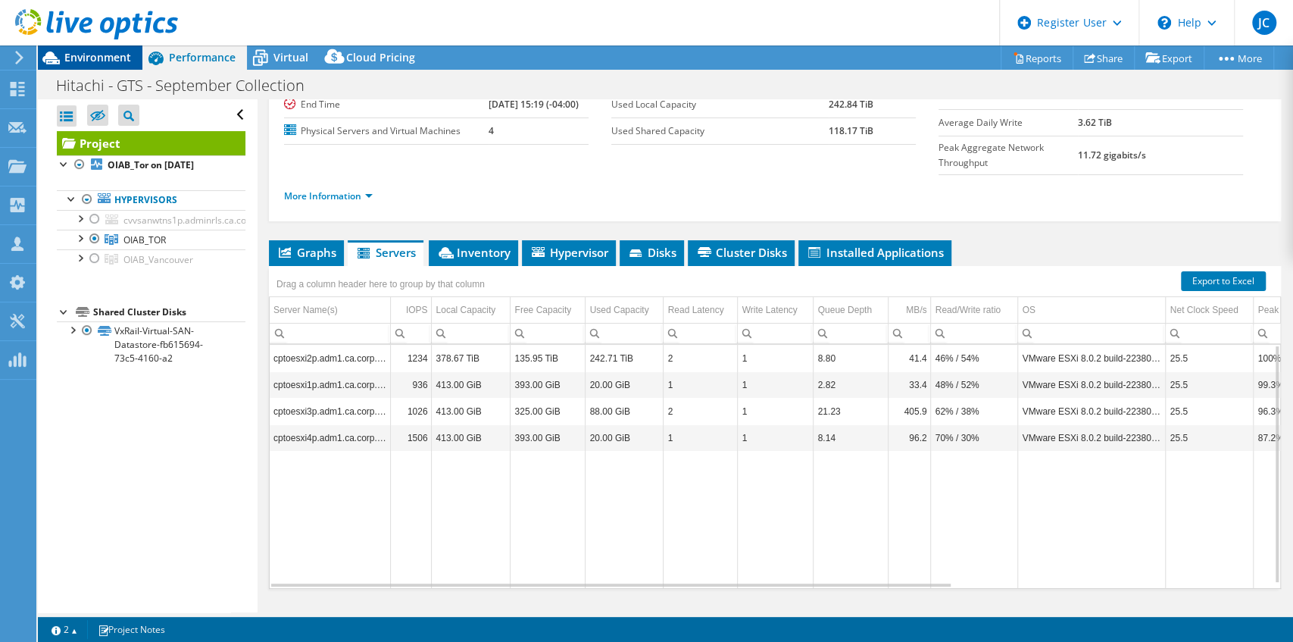
click at [77, 62] on span "Environment" at bounding box center [97, 57] width 67 height 14
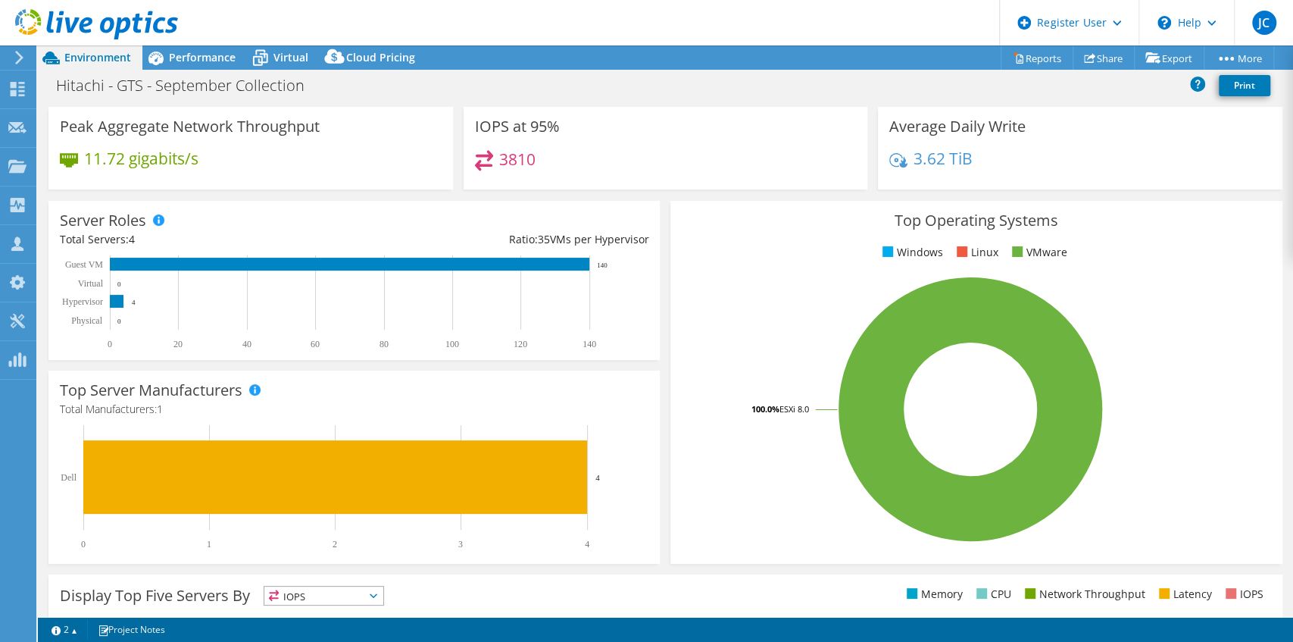
scroll to position [0, 0]
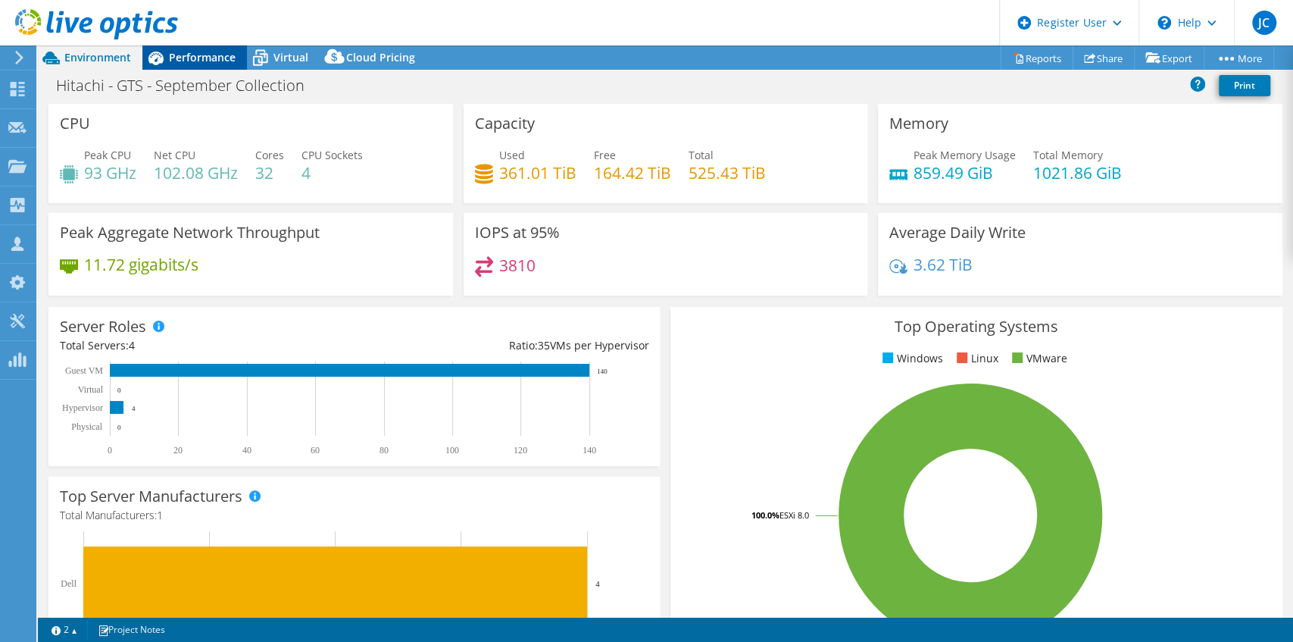
click at [199, 68] on div "Performance" at bounding box center [194, 57] width 105 height 24
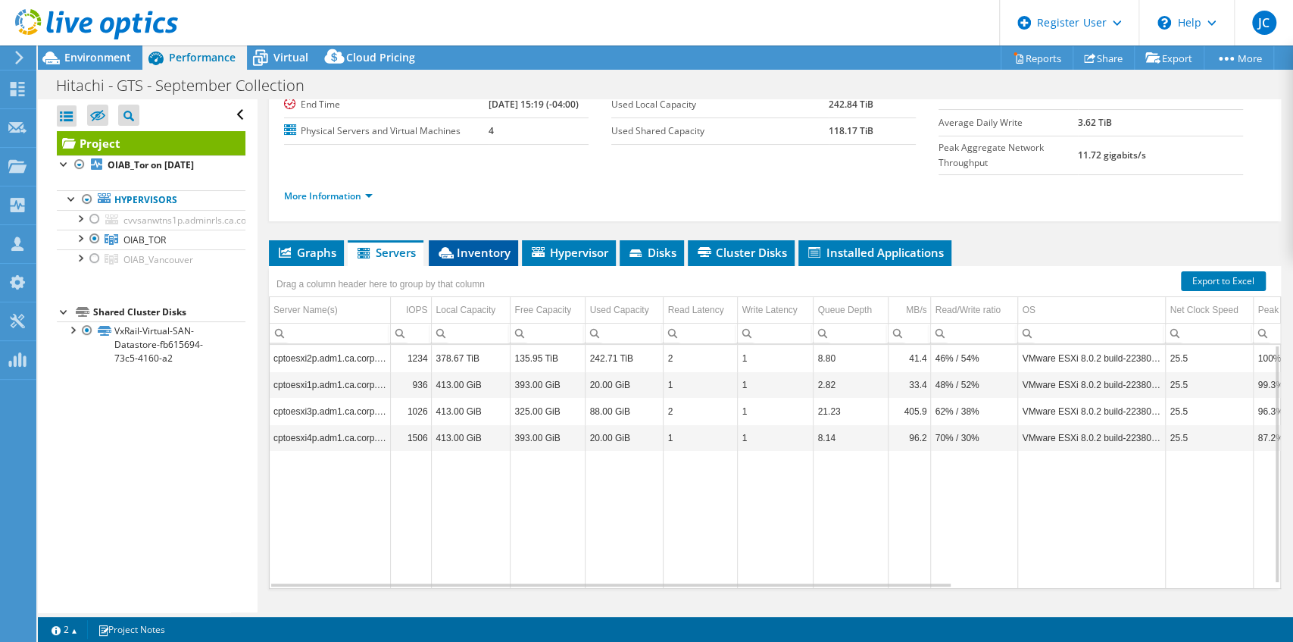
click at [499, 245] on span "Inventory" at bounding box center [473, 252] width 74 height 15
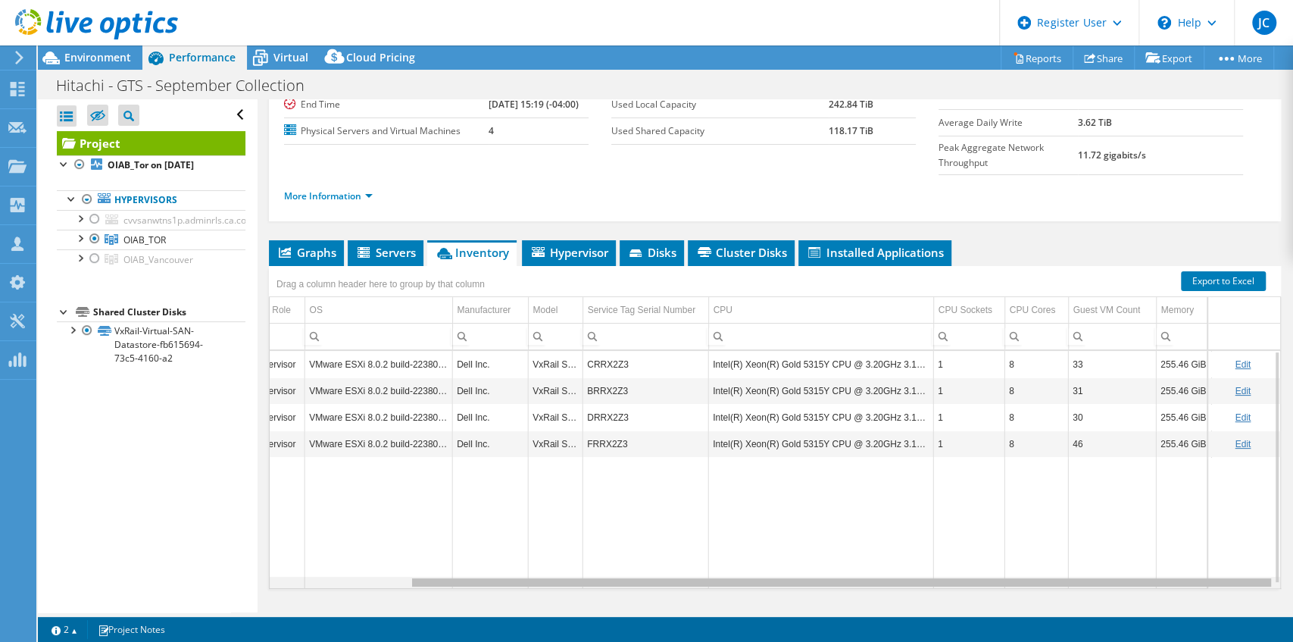
scroll to position [0, 164]
drag, startPoint x: 727, startPoint y: 550, endPoint x: 943, endPoint y: 553, distance: 216.0
click at [943, 553] on body "JC Dell User [PERSON_NAME] [PERSON_NAME][EMAIL_ADDRESS][PERSON_NAME][DOMAIN_NAM…" at bounding box center [646, 321] width 1293 height 642
